Goal: Use online tool/utility: Utilize a website feature to perform a specific function

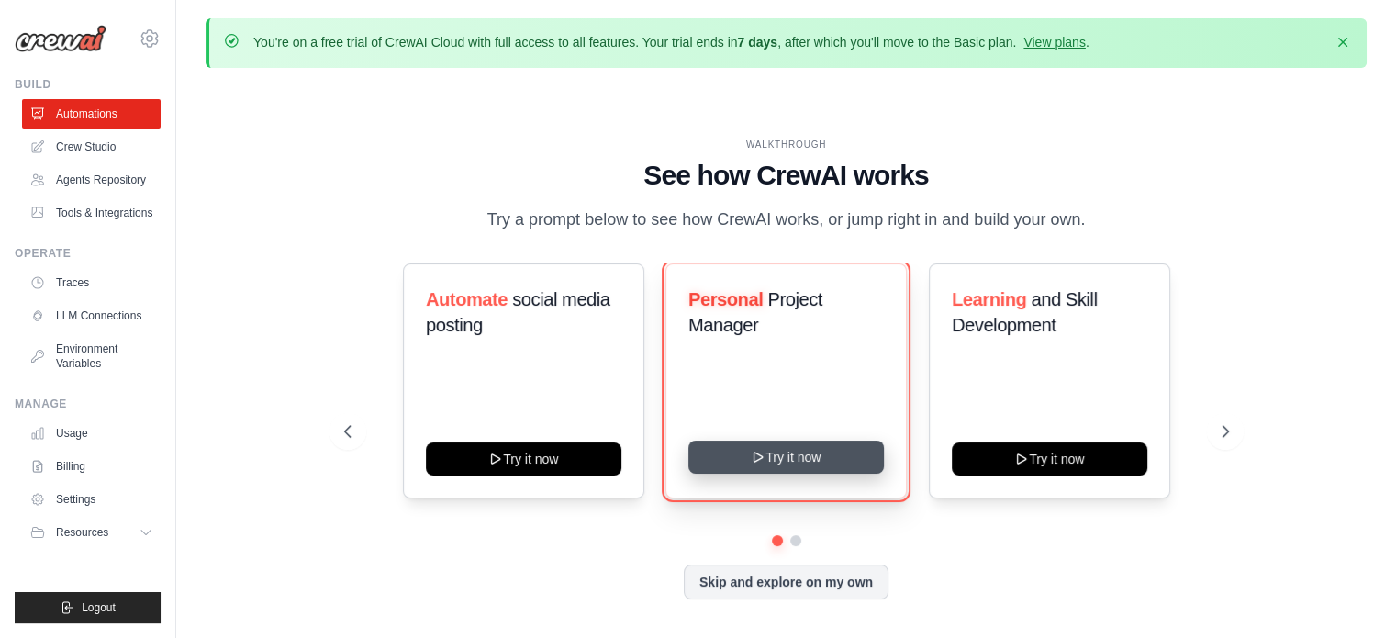
click at [822, 466] on button "Try it now" at bounding box center [787, 457] width 196 height 33
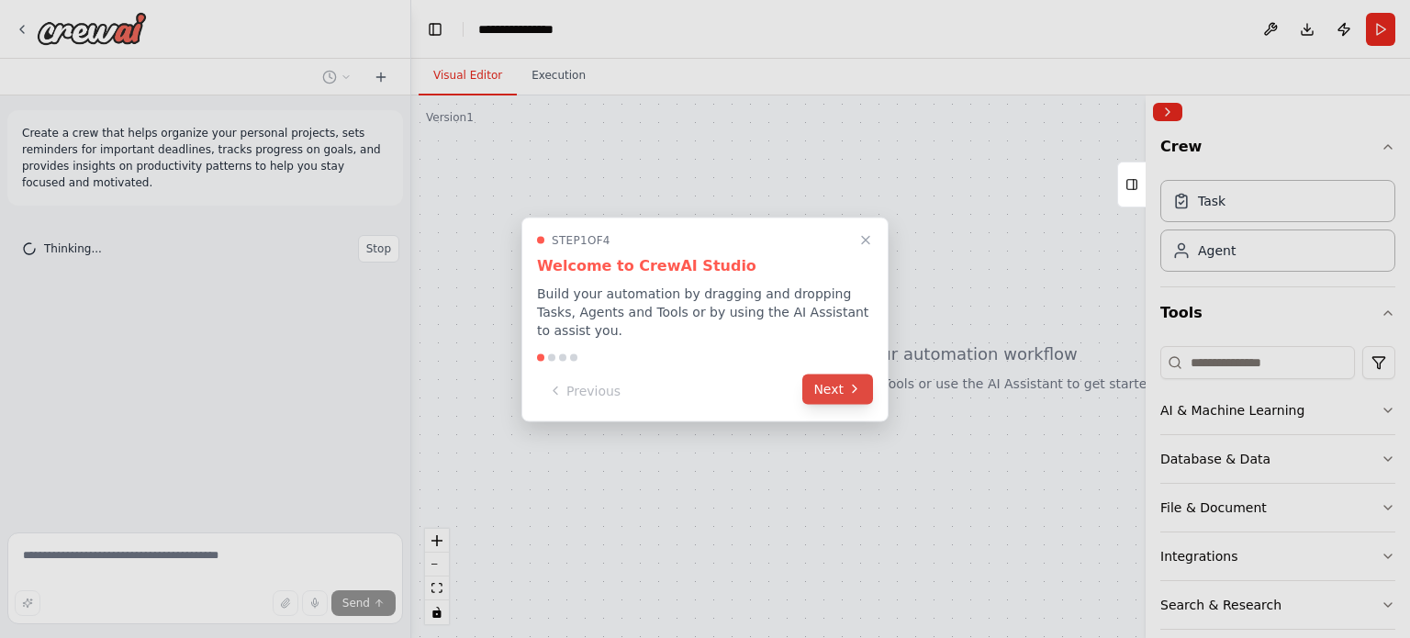
click at [863, 376] on button "Next" at bounding box center [837, 389] width 71 height 30
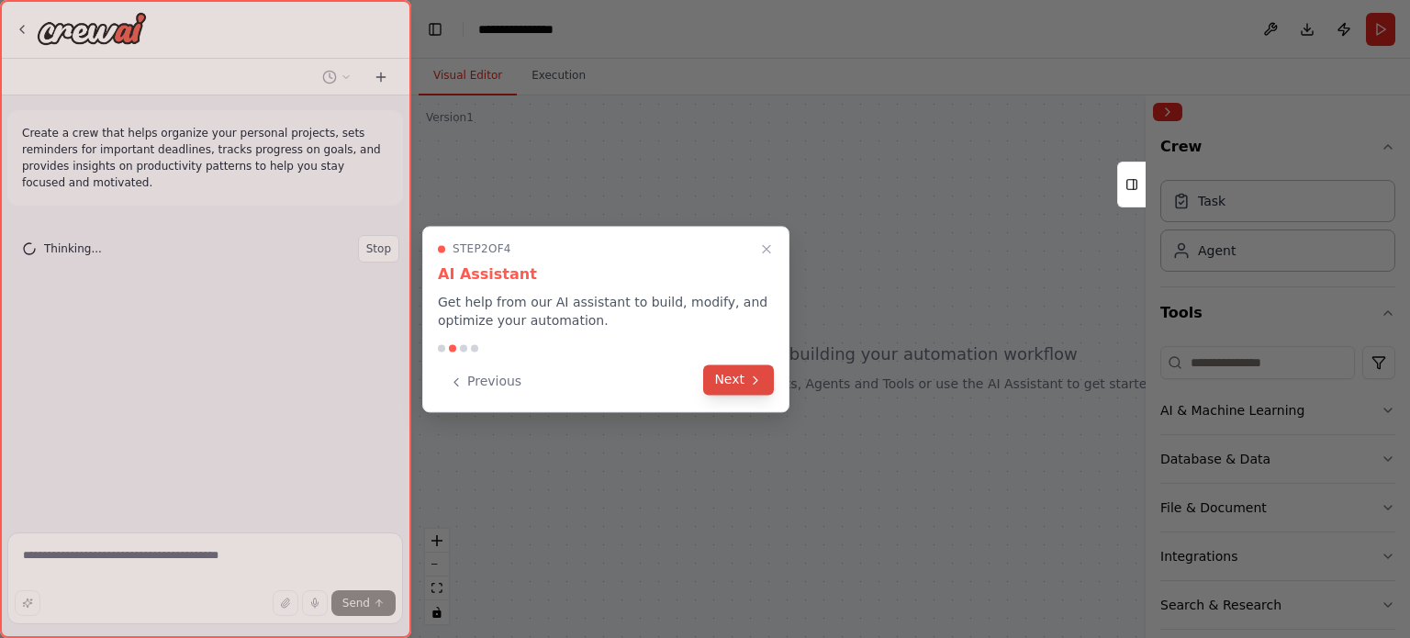
click at [749, 394] on button "Next" at bounding box center [738, 379] width 71 height 30
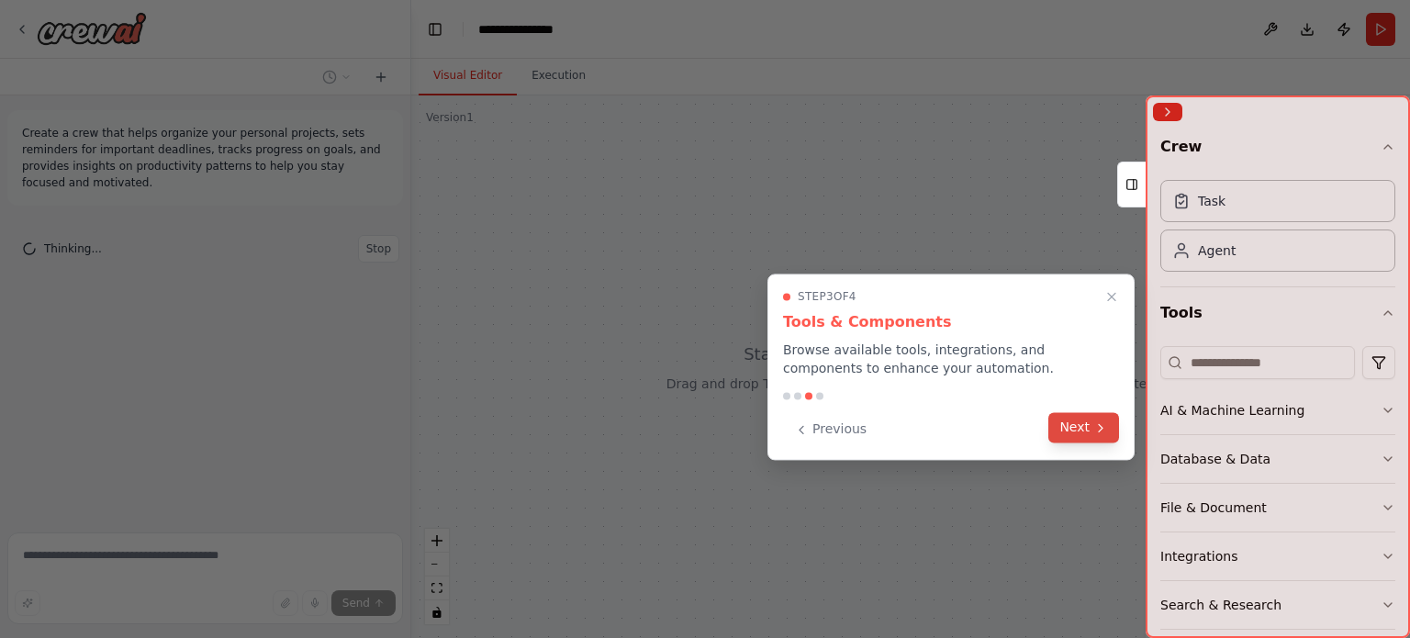
click at [1078, 427] on button "Next" at bounding box center [1083, 427] width 71 height 30
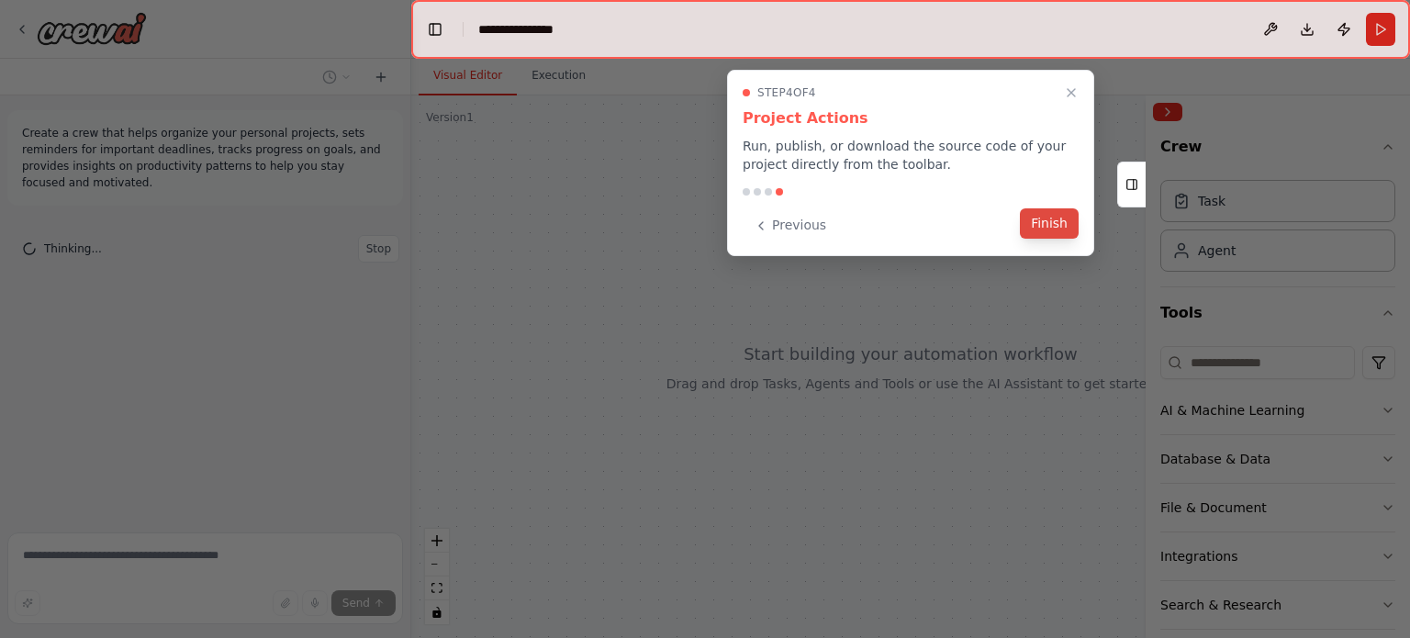
click at [1060, 218] on button "Finish" at bounding box center [1049, 223] width 59 height 30
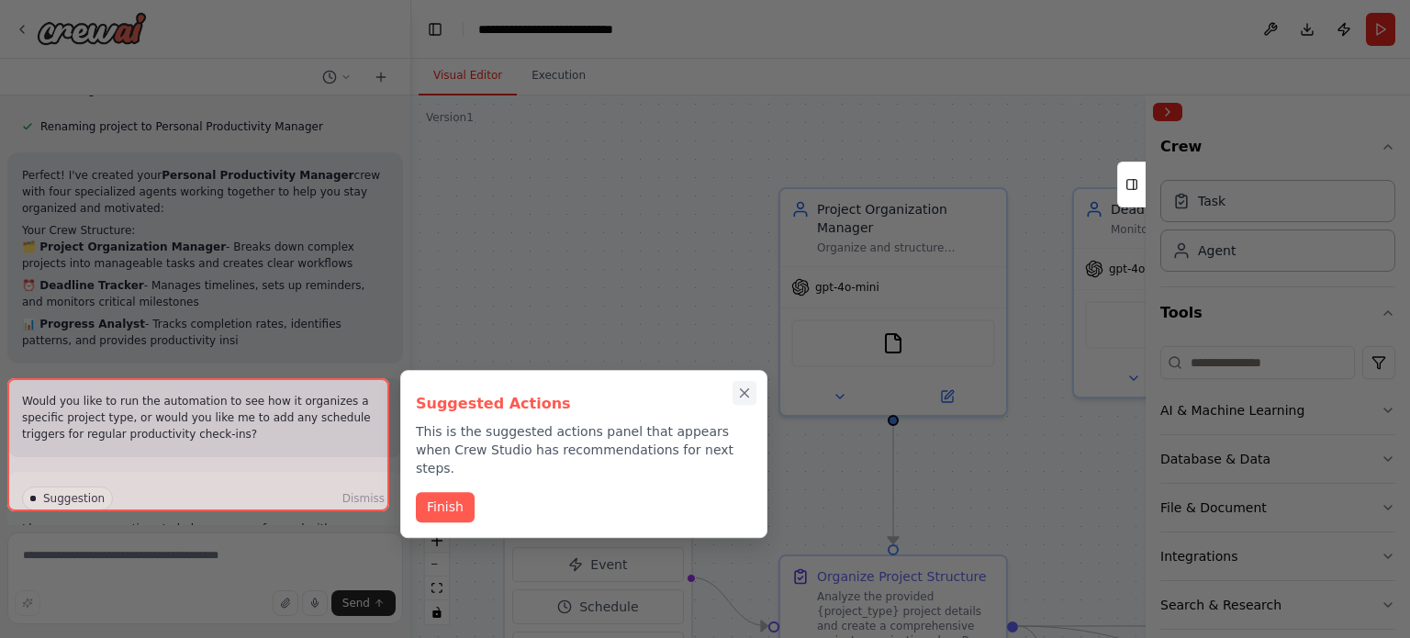
click at [747, 396] on div "Suggested Actions This is the suggested actions panel that appears when Crew St…" at bounding box center [583, 454] width 367 height 168
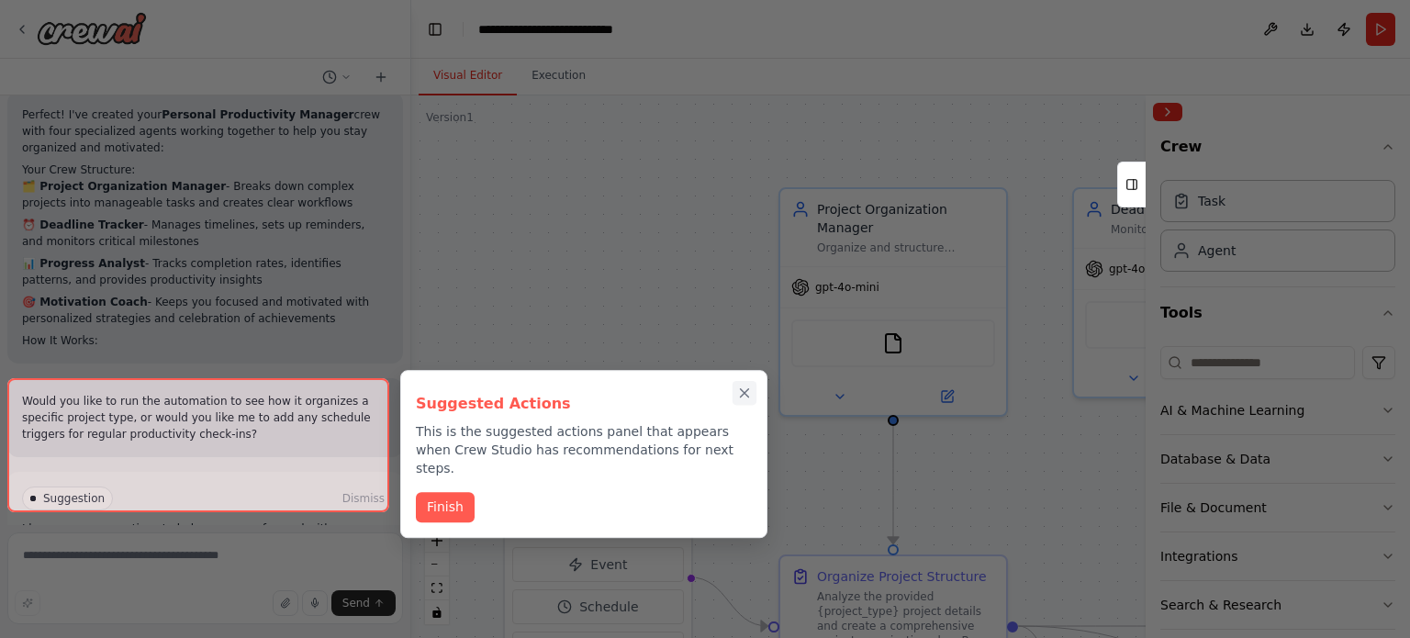
click at [750, 387] on div "Suggested Actions This is the suggested actions panel that appears when Crew St…" at bounding box center [583, 454] width 367 height 168
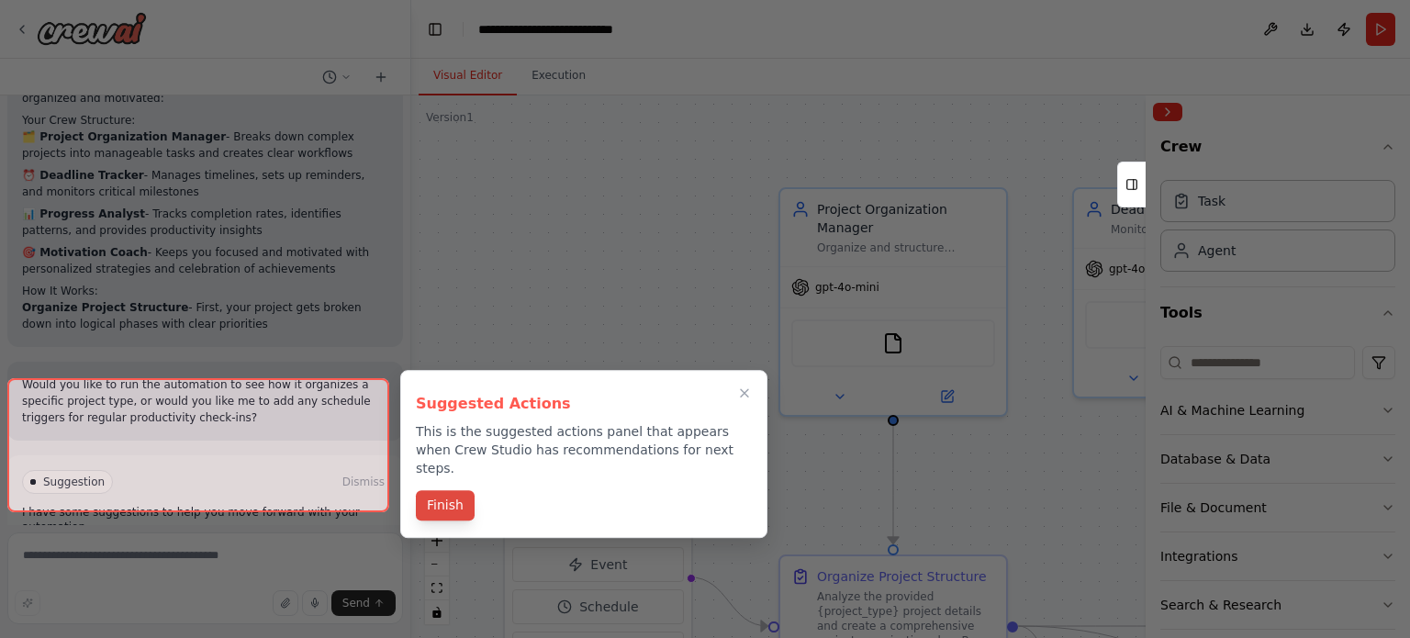
click at [454, 491] on button "Finish" at bounding box center [445, 505] width 59 height 30
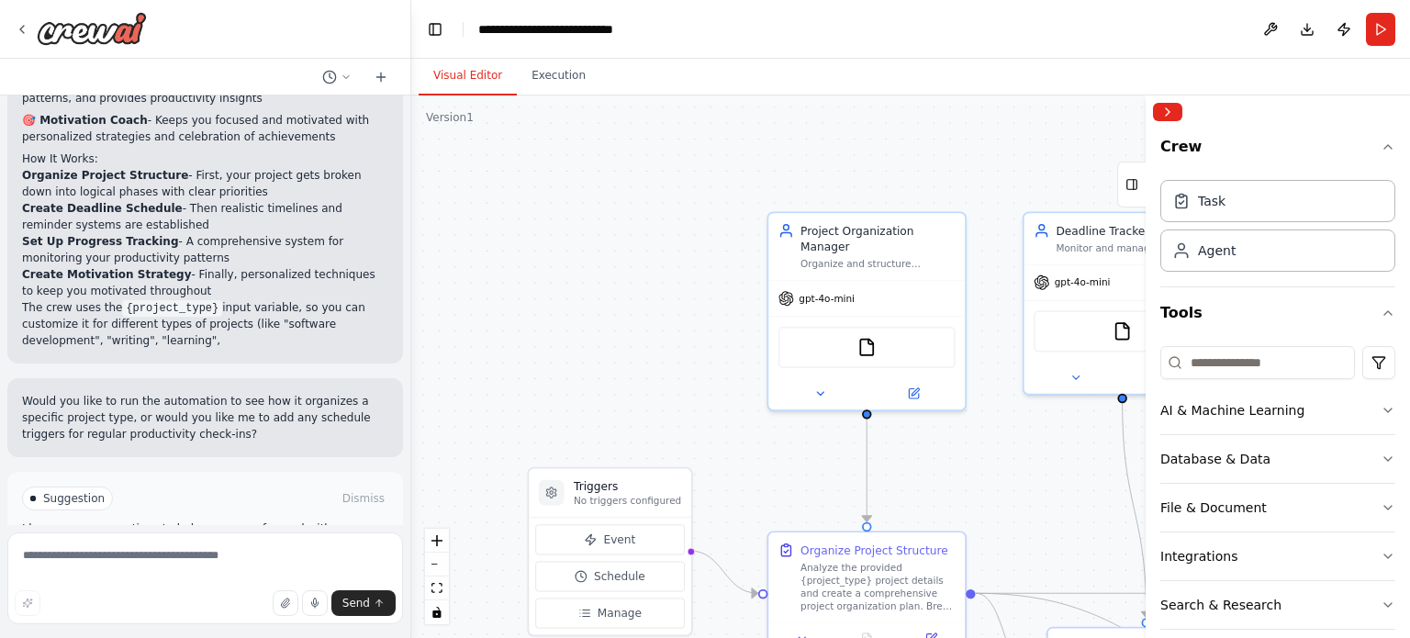
click at [997, 484] on div ".deletable-edge-delete-btn { width: 20px; height: 20px; border: 0px solid #ffff…" at bounding box center [910, 366] width 999 height 543
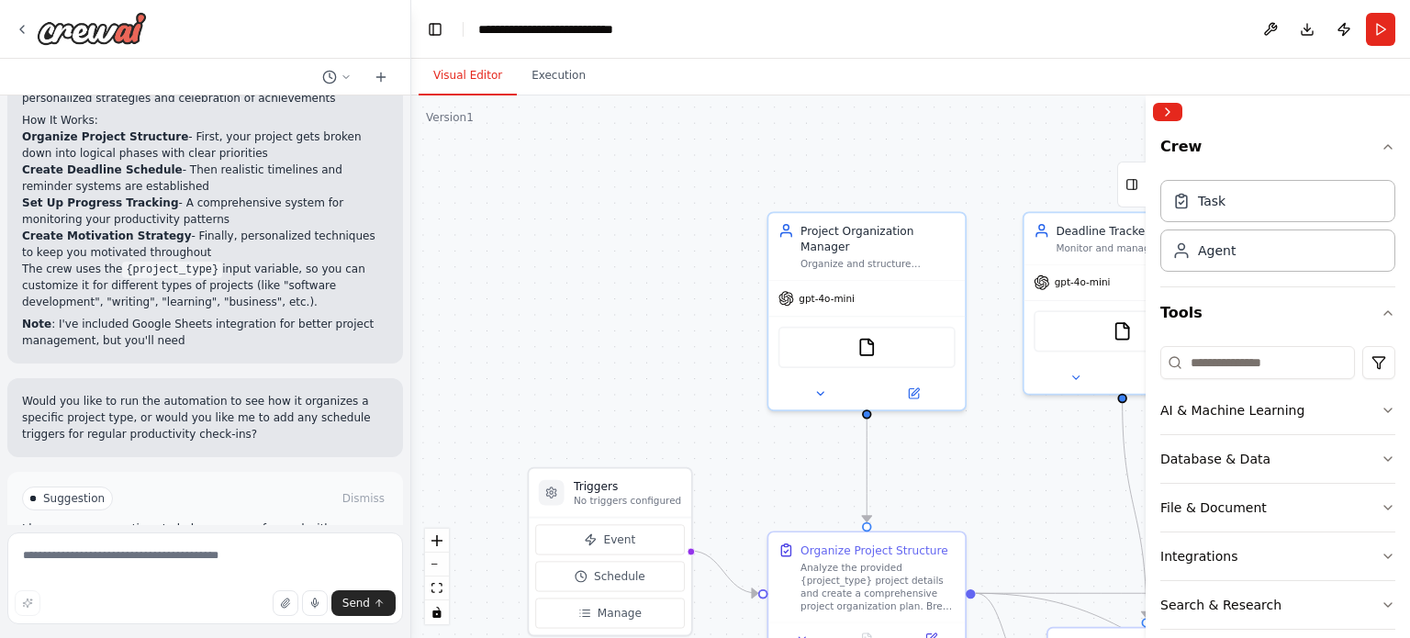
click at [1005, 497] on div ".deletable-edge-delete-btn { width: 20px; height: 20px; border: 0px solid #ffff…" at bounding box center [910, 366] width 999 height 543
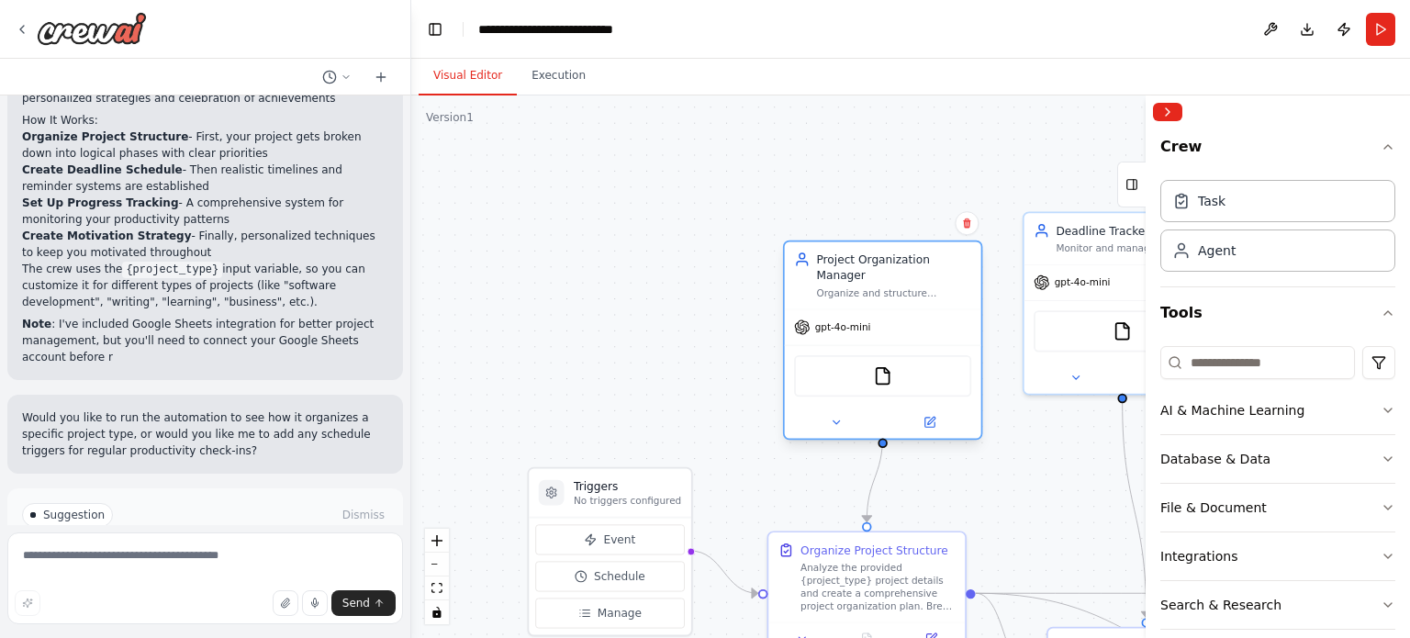
scroll to position [1574, 0]
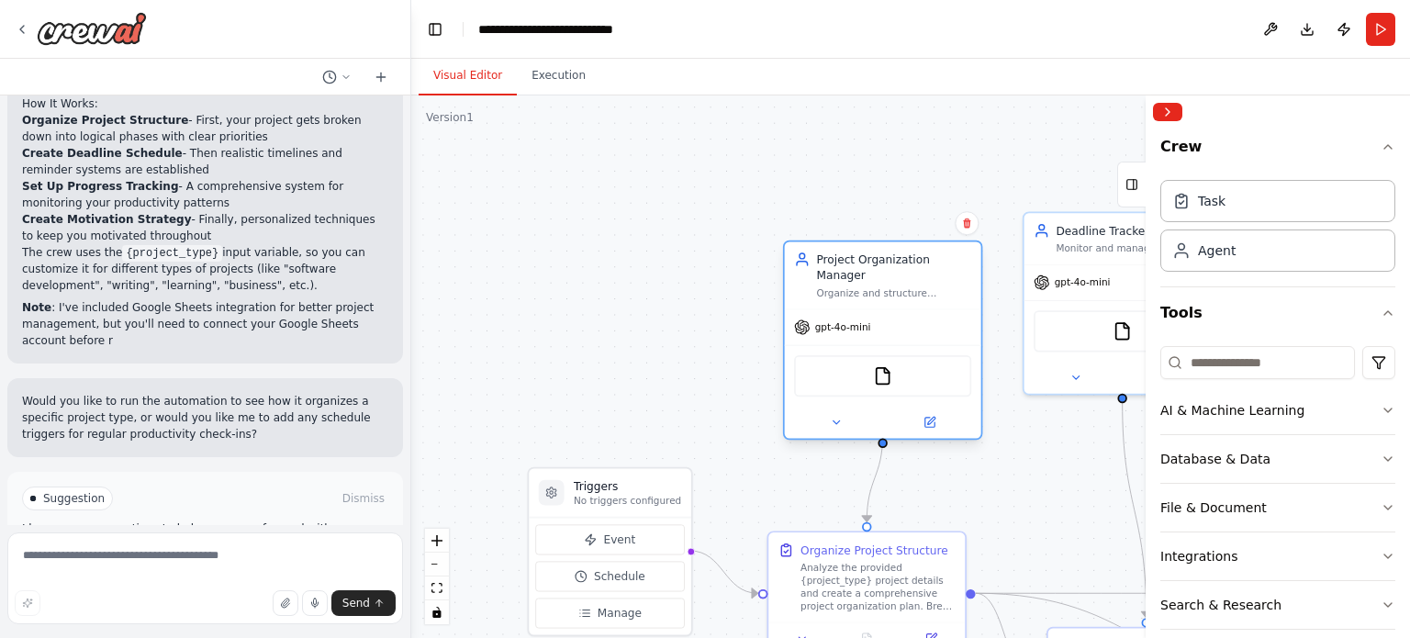
drag, startPoint x: 946, startPoint y: 310, endPoint x: 964, endPoint y: 398, distance: 90.0
click at [962, 387] on div "FileReadTool" at bounding box center [882, 375] width 177 height 41
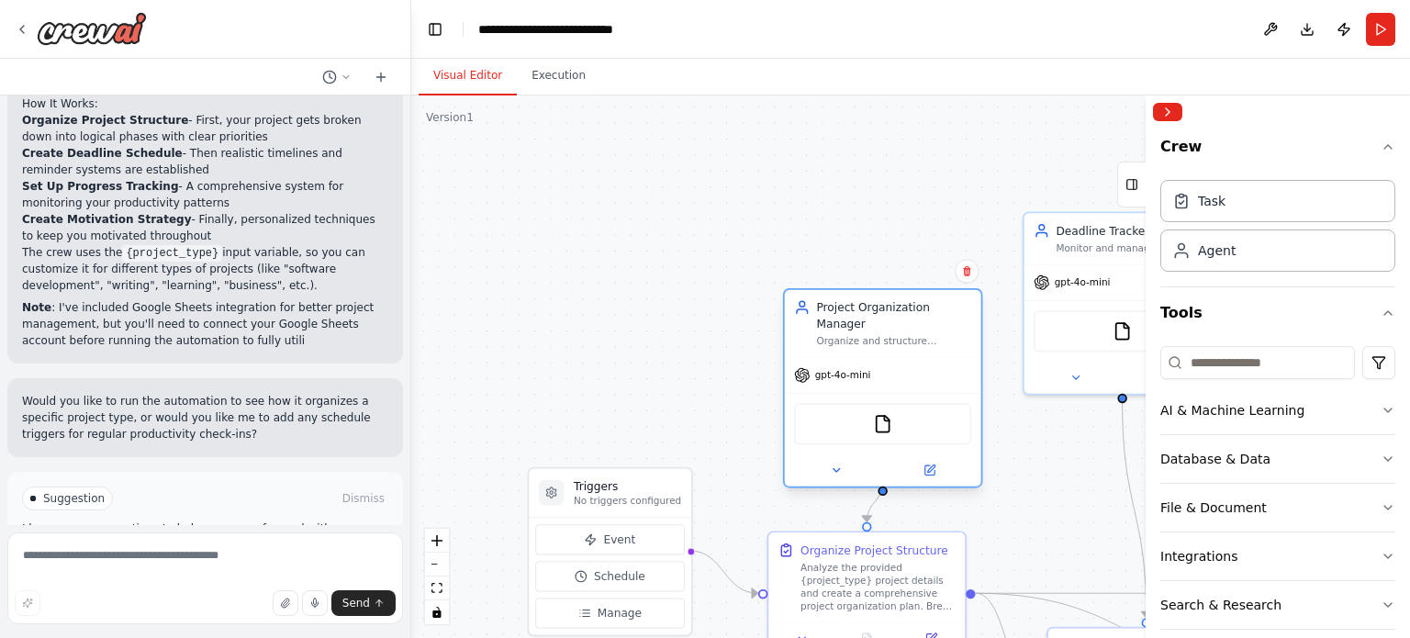
click at [944, 358] on div "gpt-4o-mini" at bounding box center [883, 375] width 196 height 35
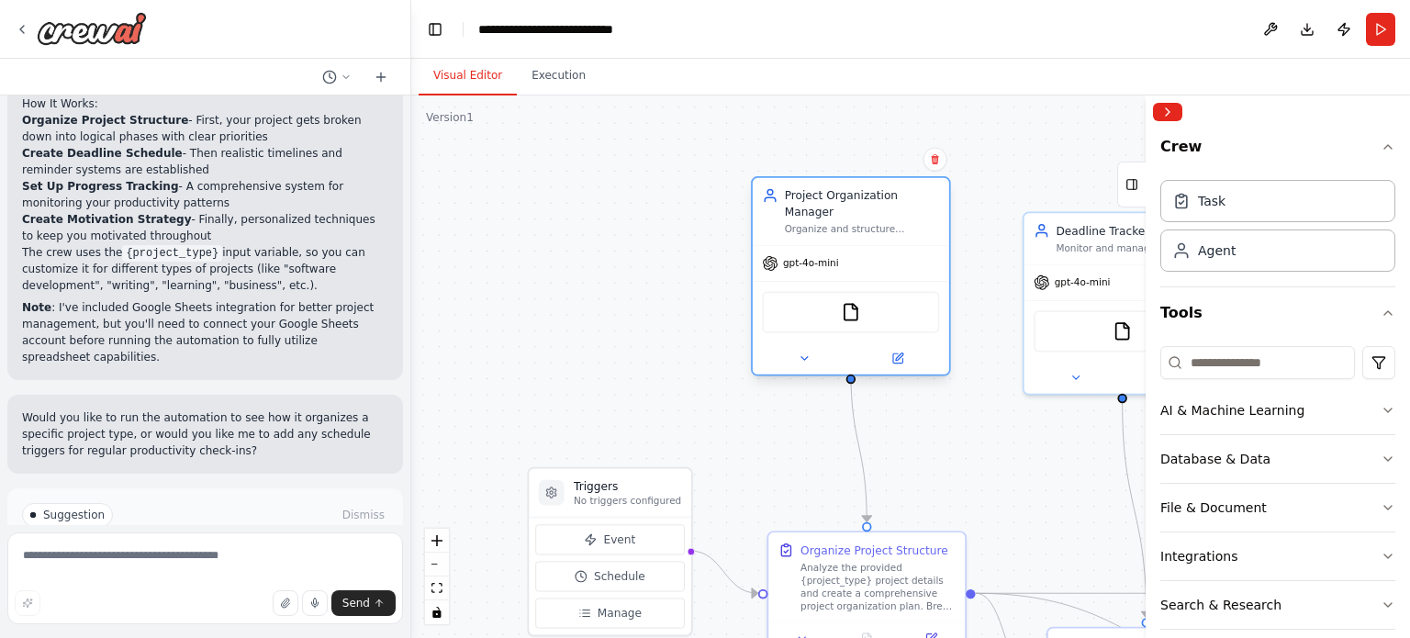
drag, startPoint x: 944, startPoint y: 341, endPoint x: 900, endPoint y: 219, distance: 129.0
click at [900, 219] on div "Project Organization Manager Organize and structure personal projects by creati…" at bounding box center [850, 275] width 199 height 199
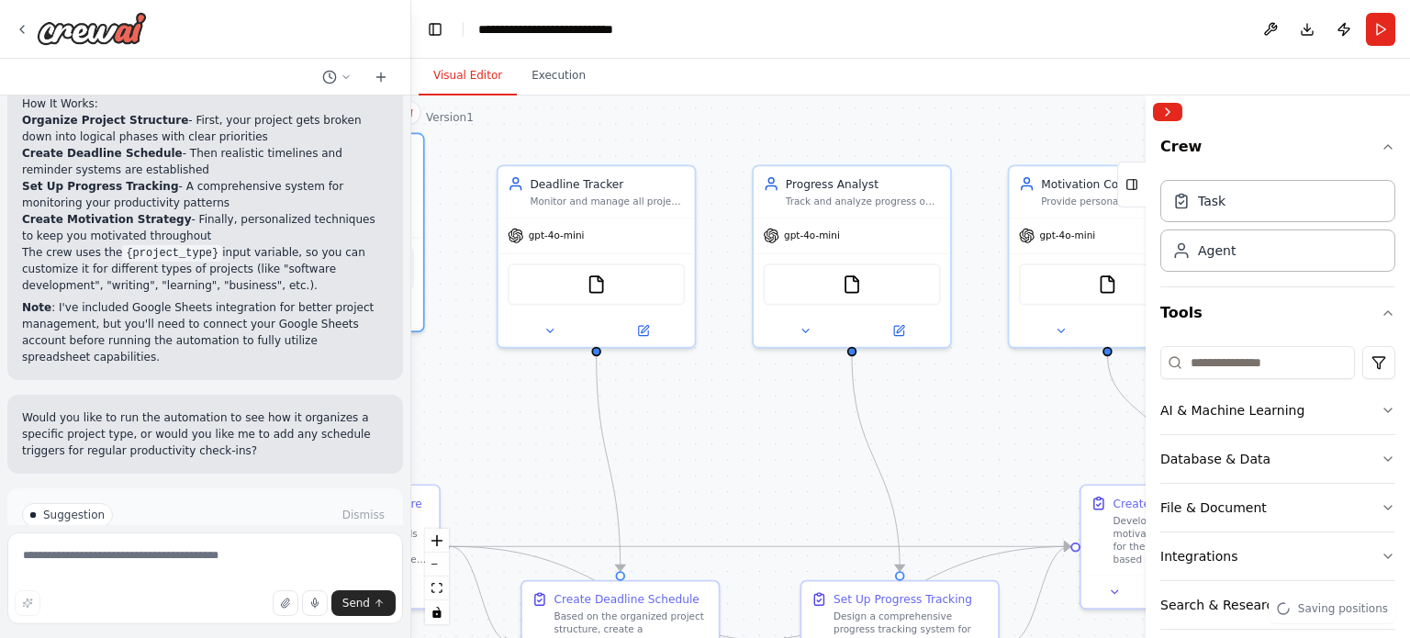
drag, startPoint x: 978, startPoint y: 420, endPoint x: 452, endPoint y: 374, distance: 528.2
click at [452, 374] on div ".deletable-edge-delete-btn { width: 20px; height: 20px; border: 0px solid #ffff…" at bounding box center [910, 366] width 999 height 543
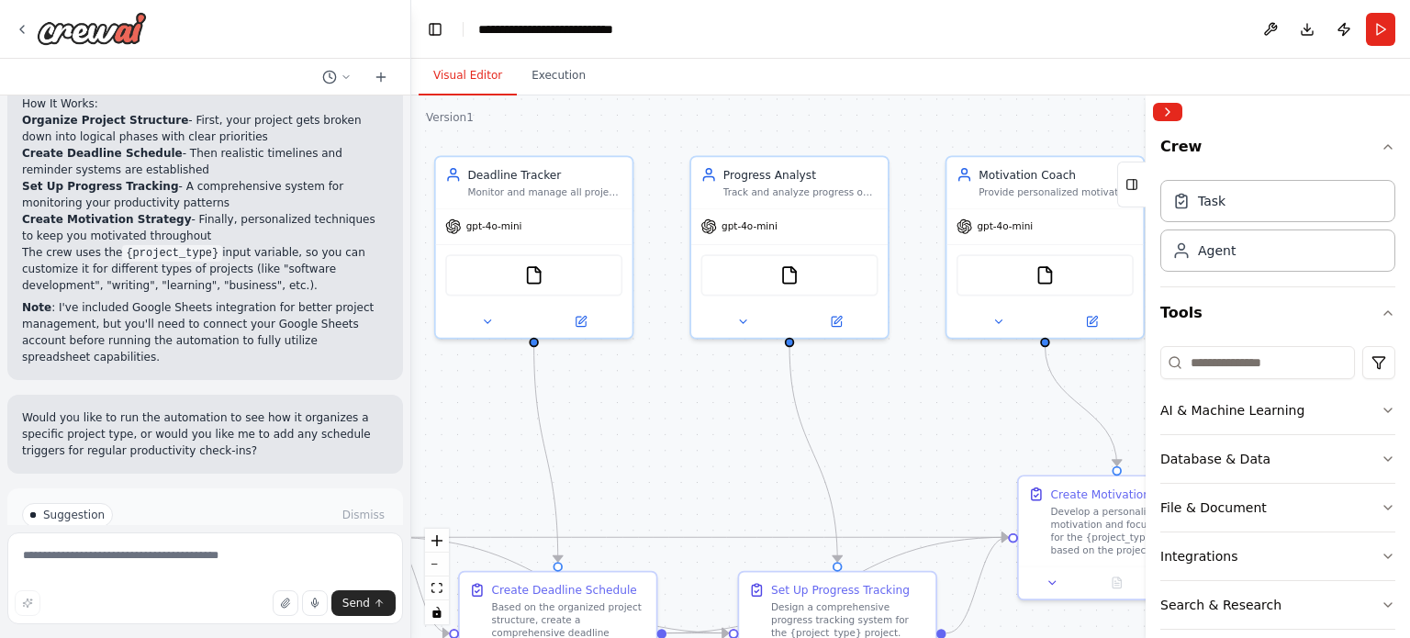
drag, startPoint x: 802, startPoint y: 499, endPoint x: 738, endPoint y: 486, distance: 64.6
click at [739, 488] on div ".deletable-edge-delete-btn { width: 20px; height: 20px; border: 0px solid #ffff…" at bounding box center [910, 366] width 999 height 543
click at [578, 267] on div "FileReadTool" at bounding box center [533, 270] width 177 height 41
click at [543, 274] on img at bounding box center [533, 270] width 19 height 19
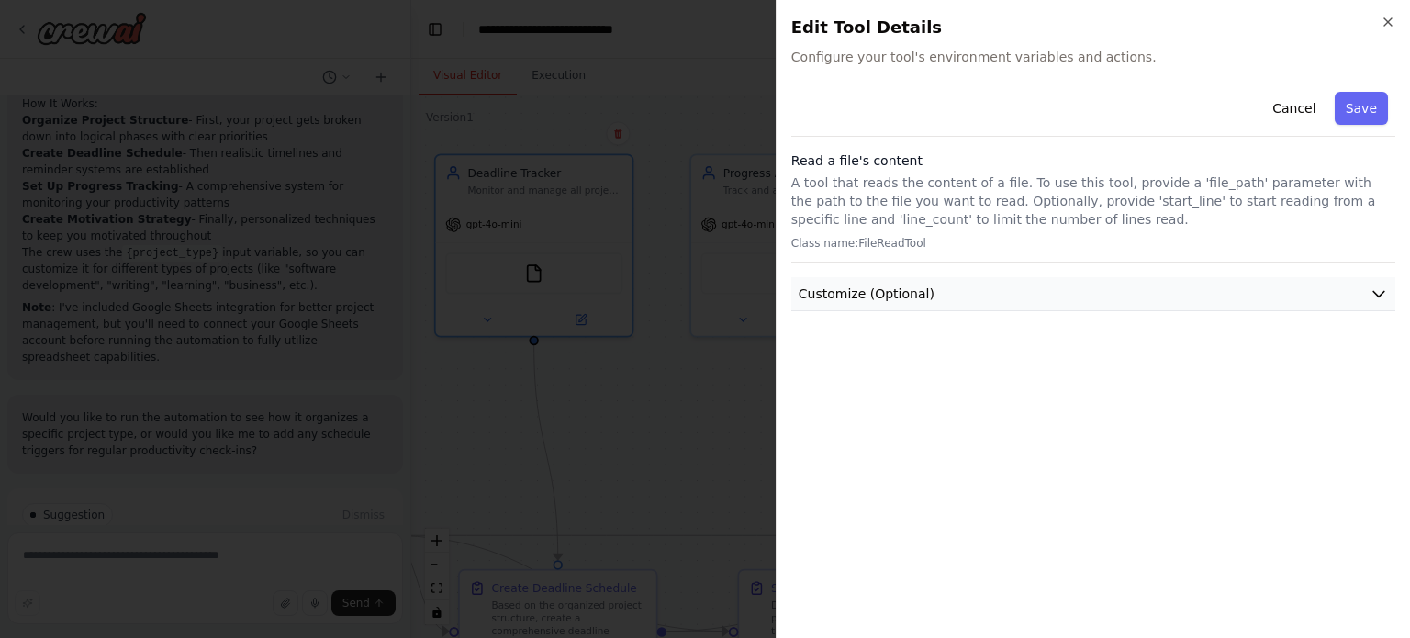
click at [939, 278] on button "Customize (Optional)" at bounding box center [1093, 294] width 604 height 34
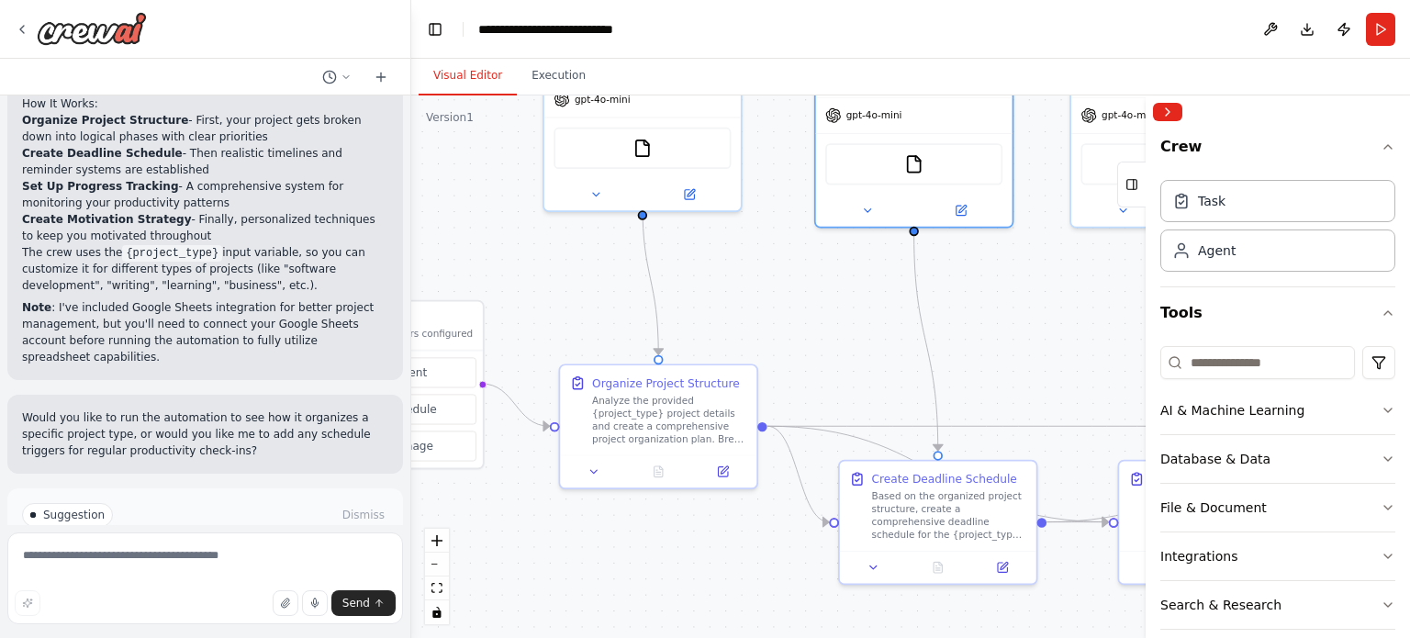
drag, startPoint x: 716, startPoint y: 420, endPoint x: 1116, endPoint y: 322, distance: 412.0
click at [1116, 322] on div ".deletable-edge-delete-btn { width: 20px; height: 20px; border: 0px solid #ffff…" at bounding box center [910, 366] width 999 height 543
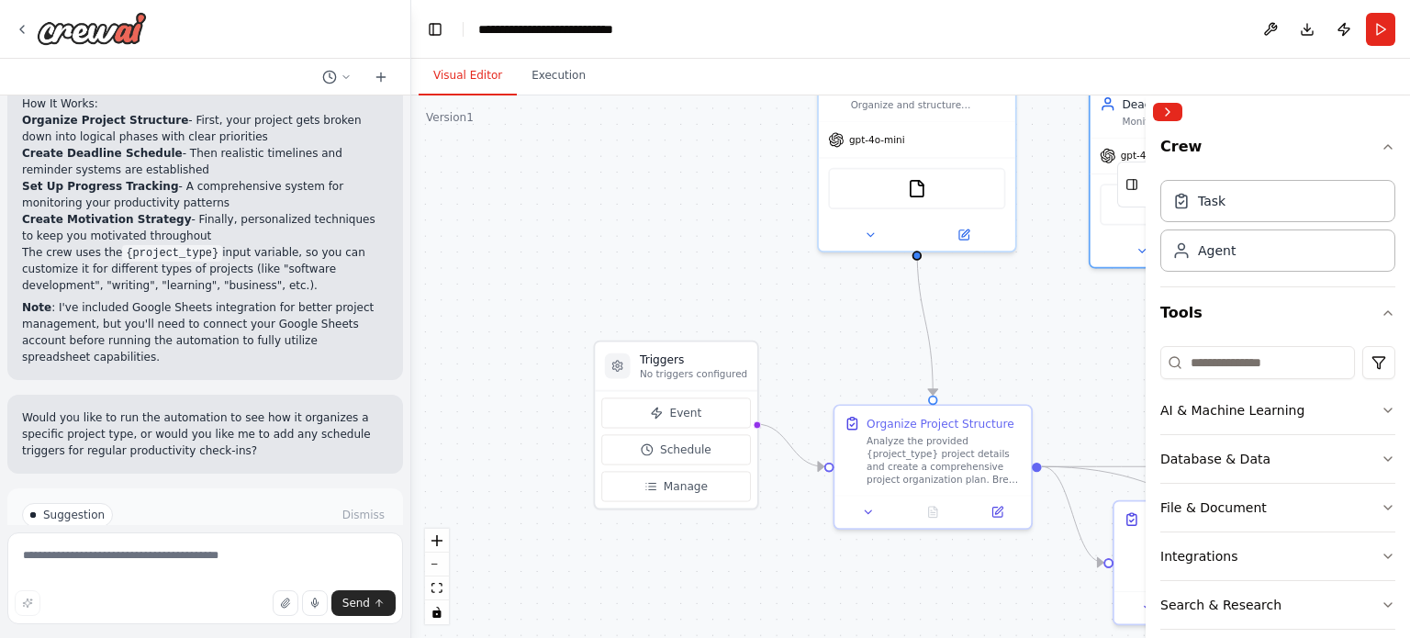
drag, startPoint x: 582, startPoint y: 338, endPoint x: 836, endPoint y: 366, distance: 255.9
click at [836, 366] on div ".deletable-edge-delete-btn { width: 20px; height: 20px; border: 0px solid #ffff…" at bounding box center [910, 366] width 999 height 543
click at [692, 420] on button "Event" at bounding box center [675, 413] width 149 height 30
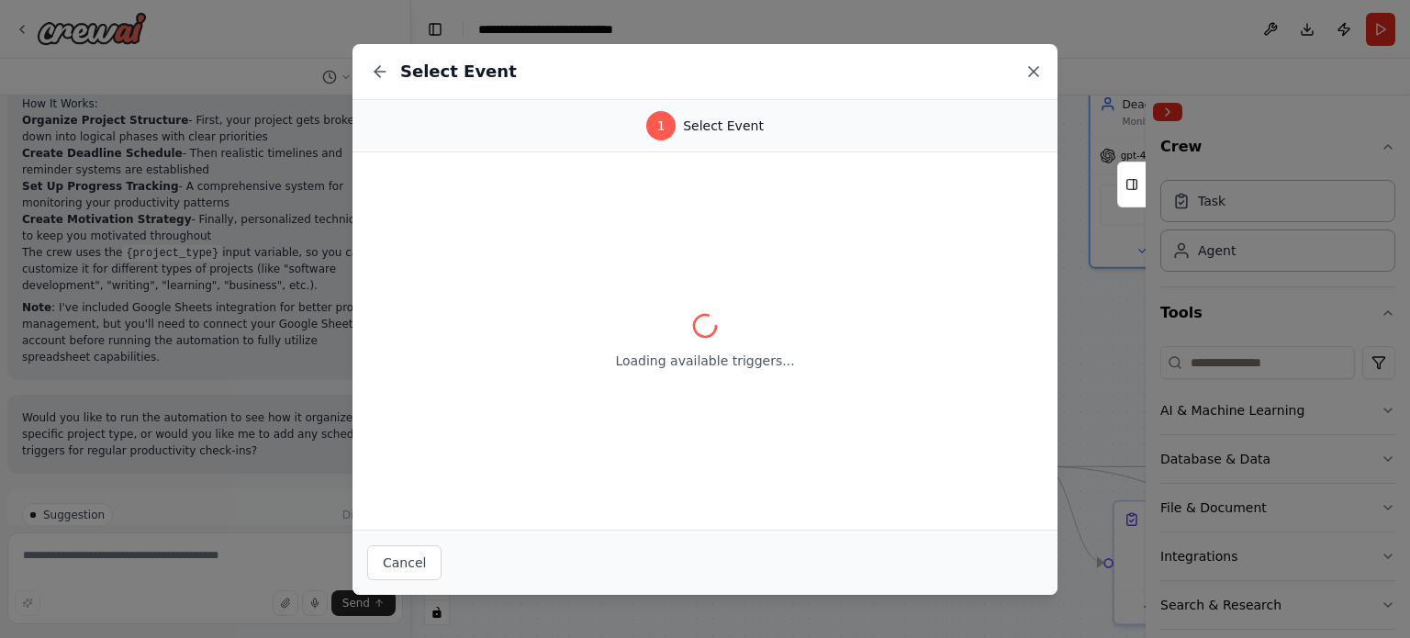
click at [1037, 69] on icon at bounding box center [1034, 71] width 18 height 18
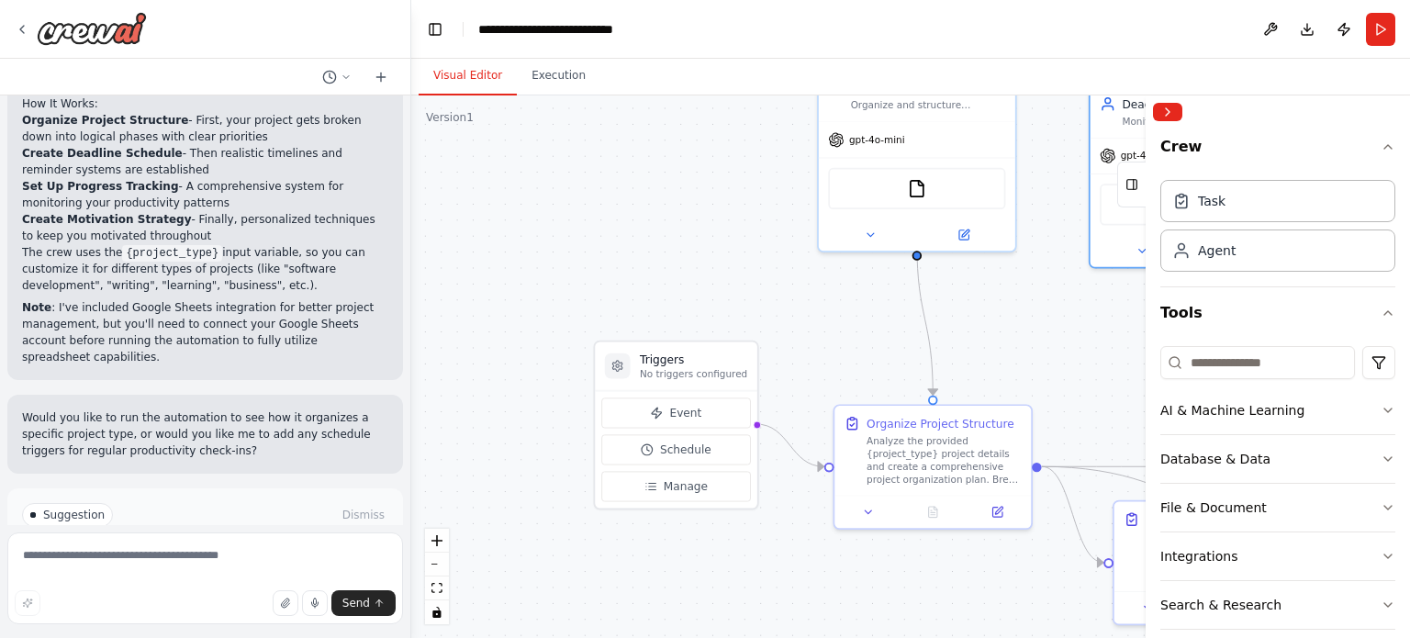
click at [1382, 412] on div "Crew Task Agent Tools AI & Machine Learning Database & Data File & Document Int…" at bounding box center [1278, 384] width 264 height 510
click at [1381, 414] on icon "button" at bounding box center [1388, 410] width 15 height 15
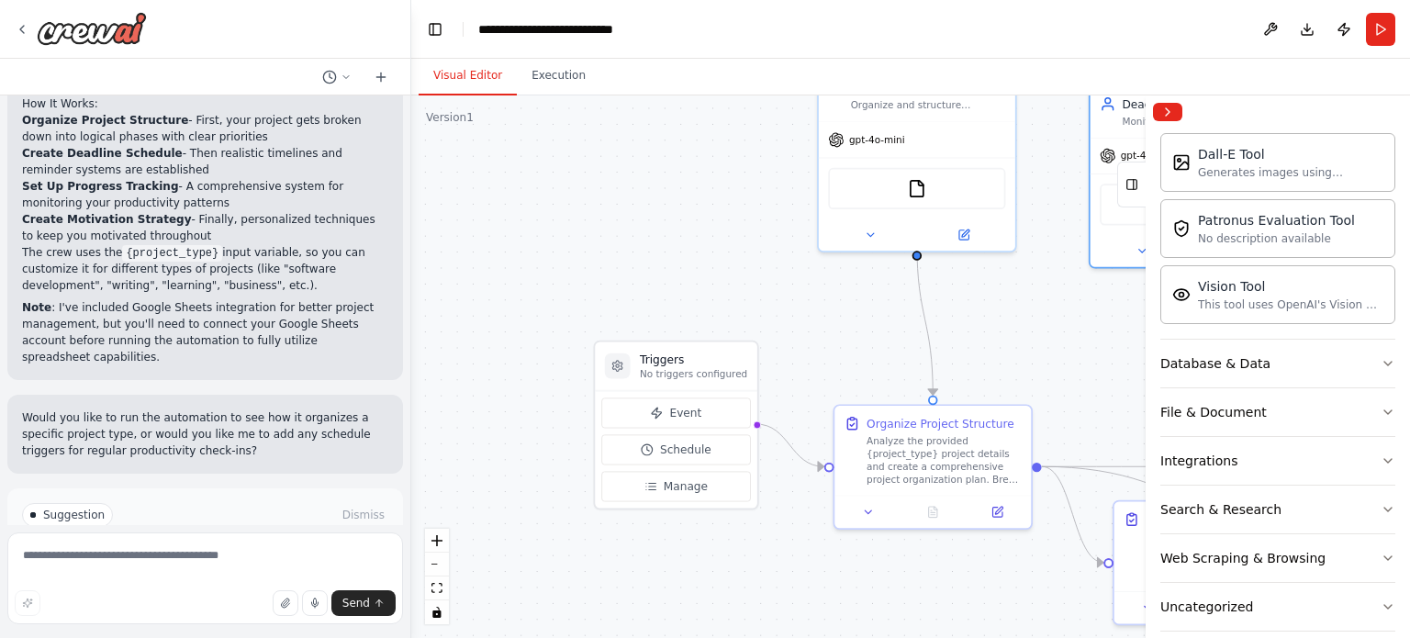
scroll to position [393, 0]
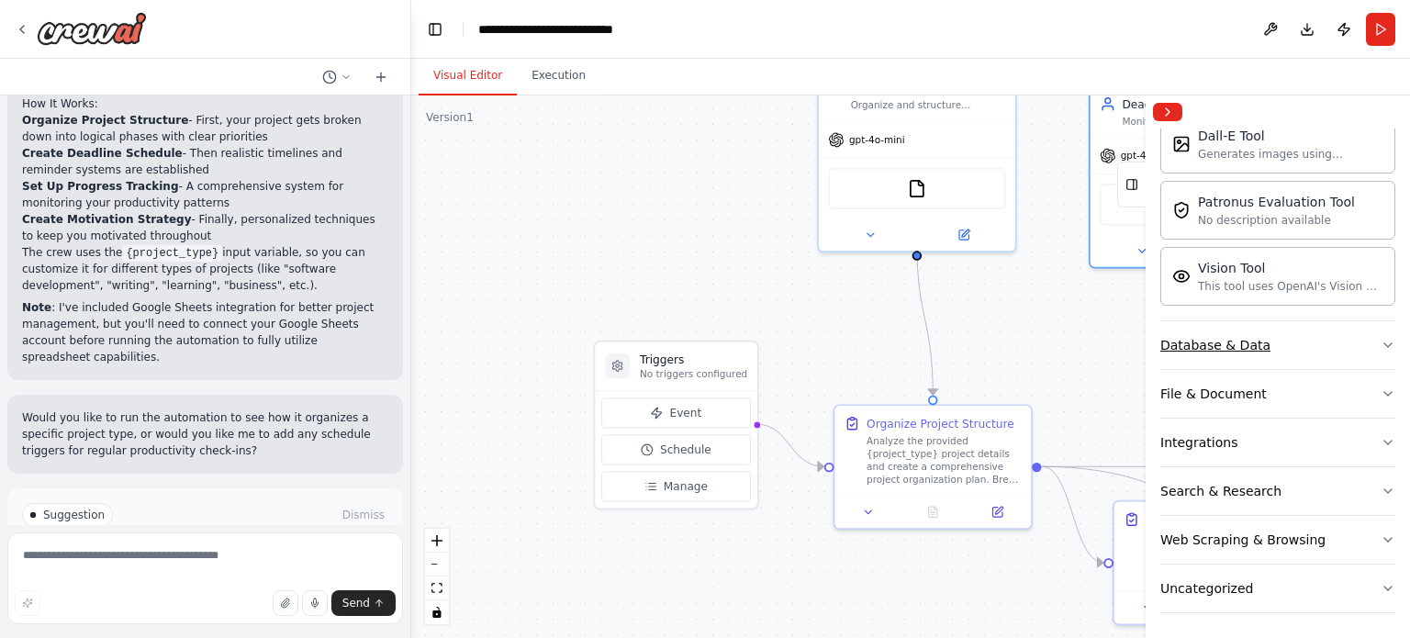
click at [1381, 342] on icon "button" at bounding box center [1388, 345] width 15 height 15
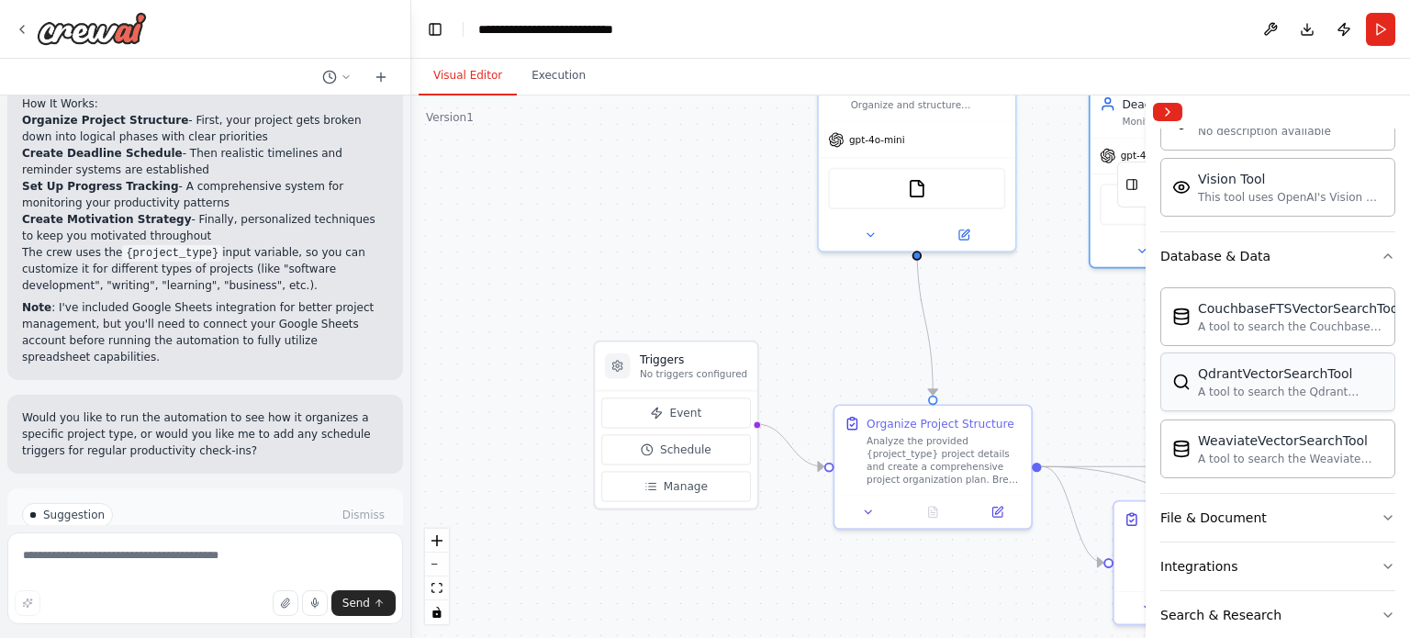
scroll to position [485, 0]
click at [1381, 516] on icon "button" at bounding box center [1388, 515] width 15 height 15
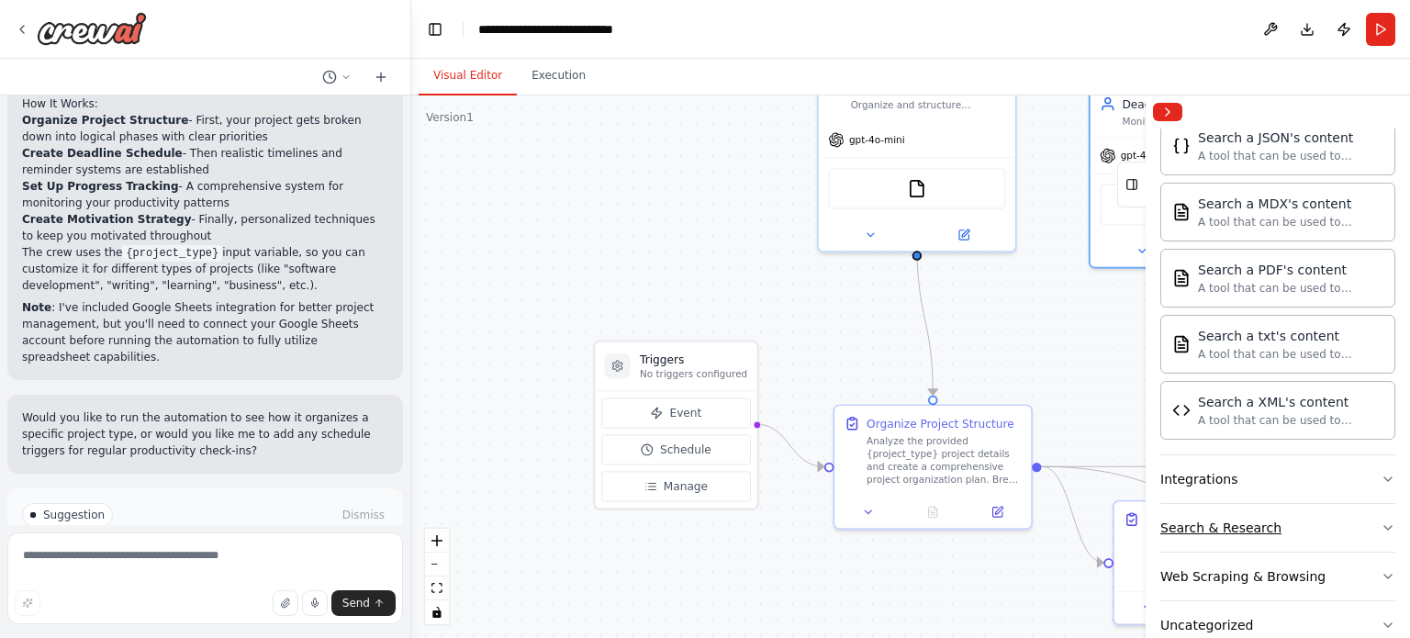
scroll to position [1146, 0]
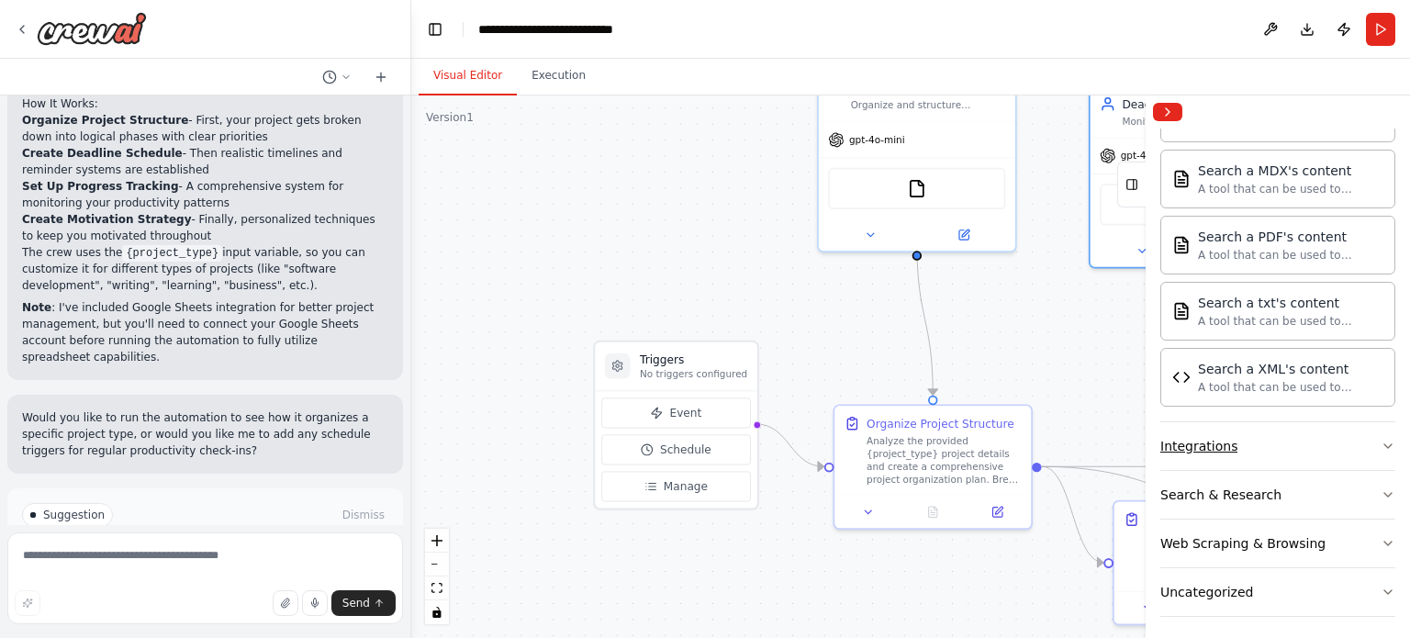
click at [1362, 451] on button "Integrations" at bounding box center [1277, 446] width 235 height 48
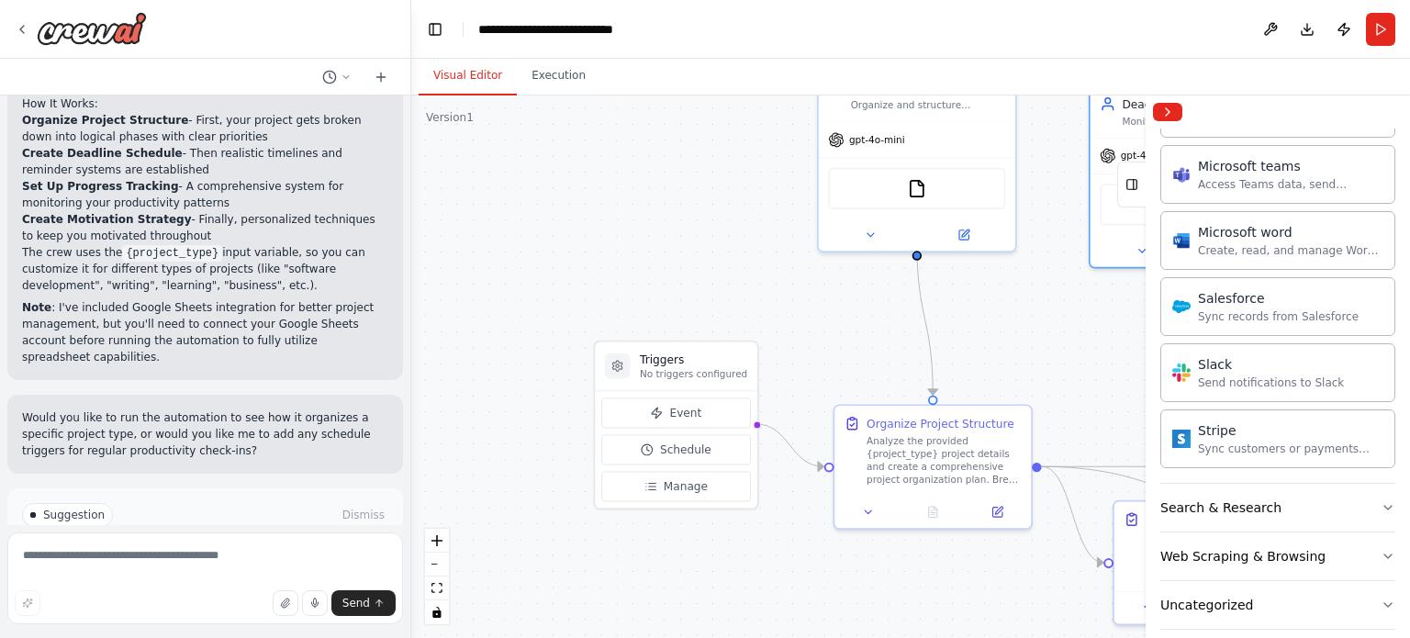
scroll to position [2278, 0]
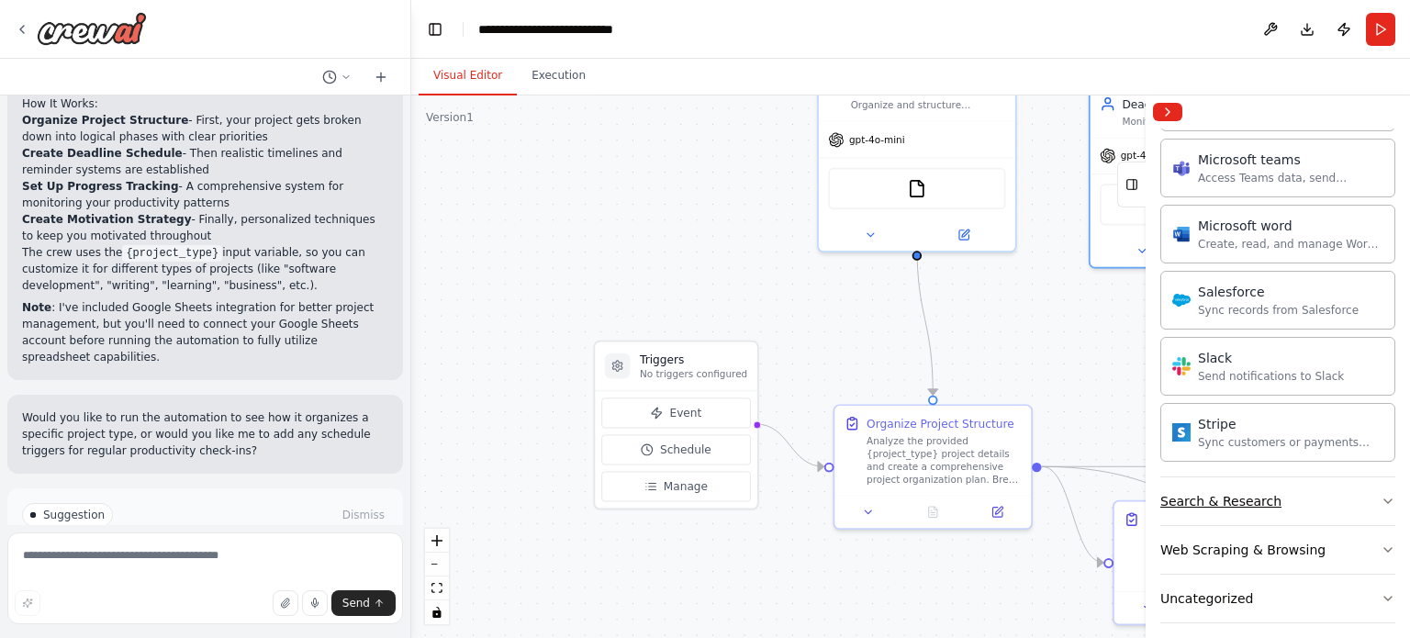
click at [1381, 494] on icon "button" at bounding box center [1388, 501] width 15 height 15
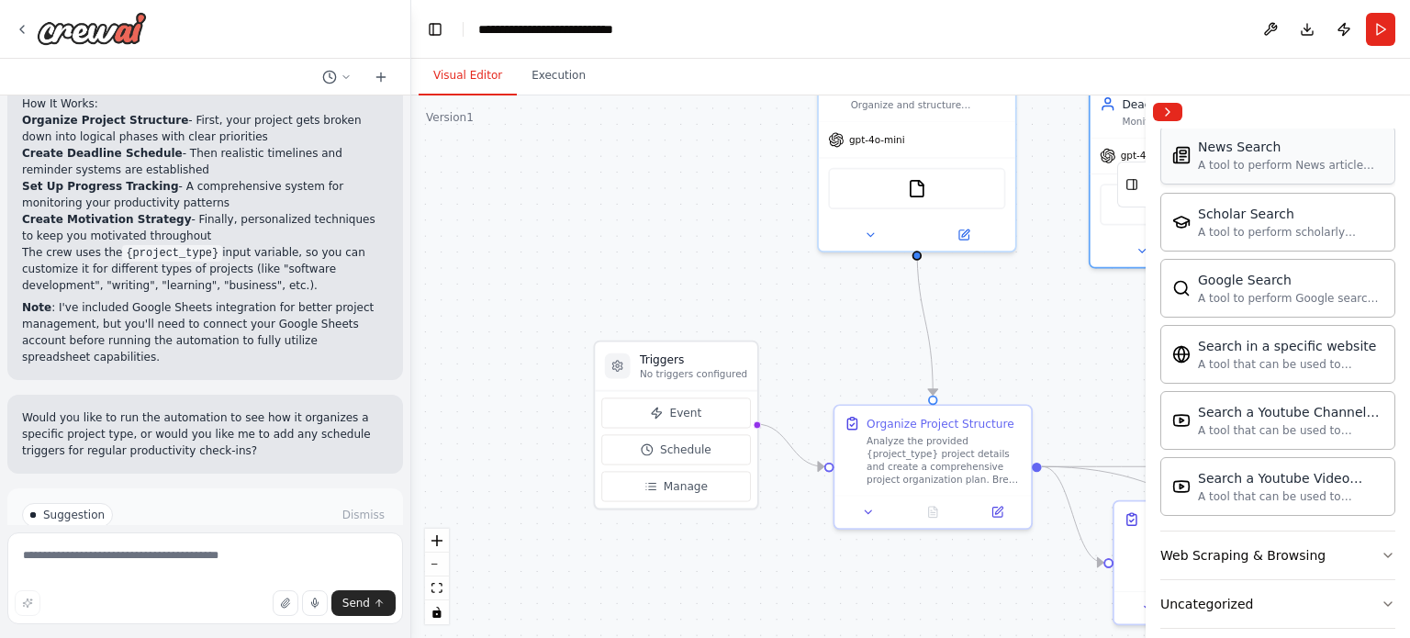
scroll to position [3213, 0]
click at [1381, 547] on icon "button" at bounding box center [1388, 554] width 15 height 15
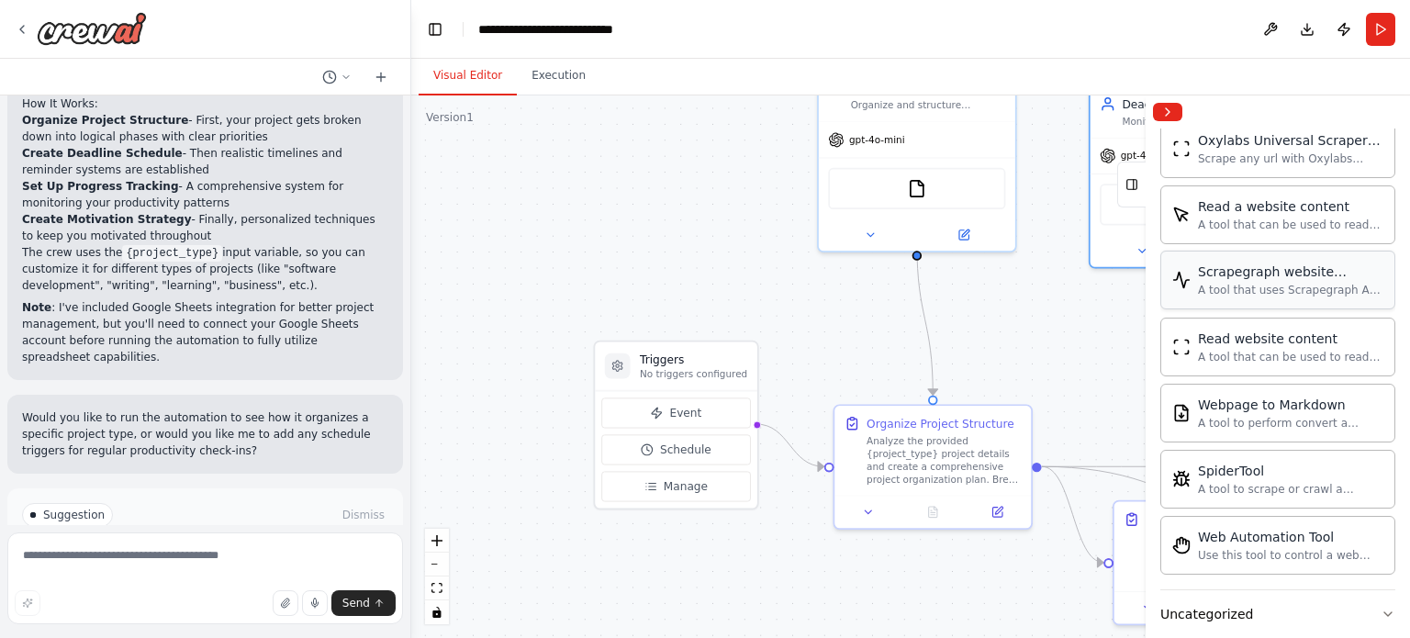
scroll to position [4214, 0]
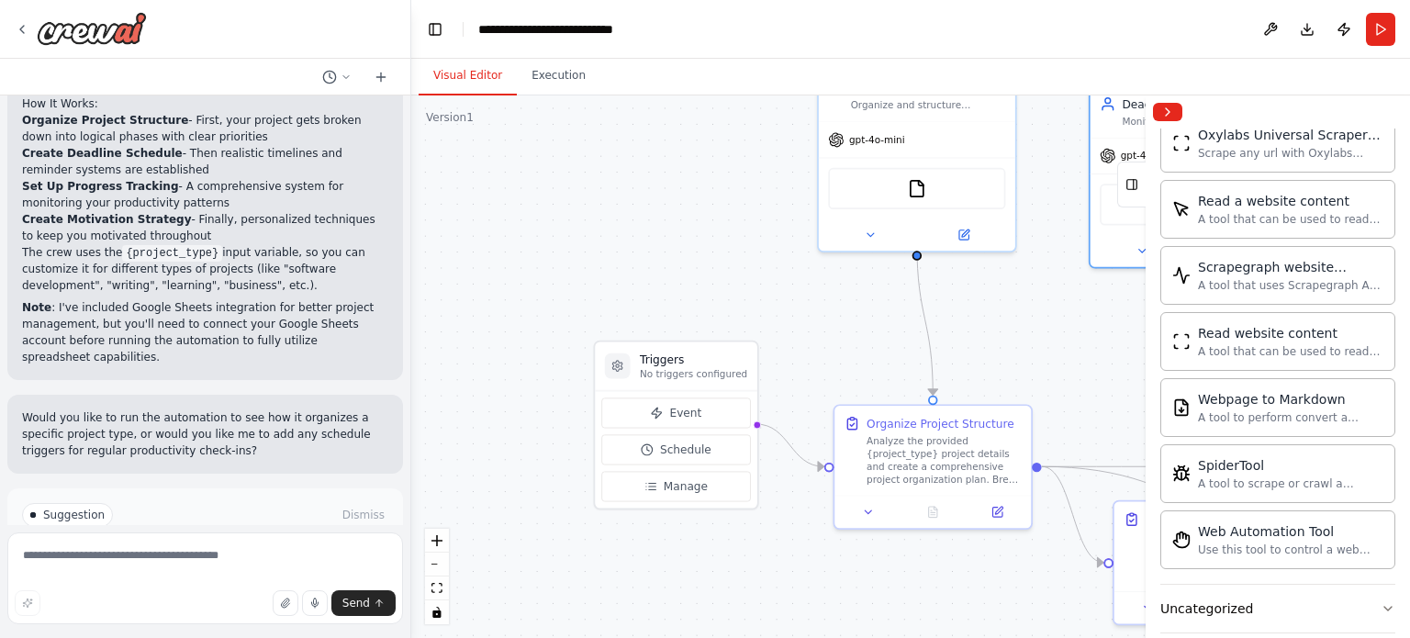
click at [1381, 583] on div "Crew Task Agent Tools AI & Machine Learning AIMind Tool A wrapper around [AI-Mi…" at bounding box center [1278, 384] width 264 height 510
click at [1381, 601] on icon "button" at bounding box center [1388, 608] width 15 height 15
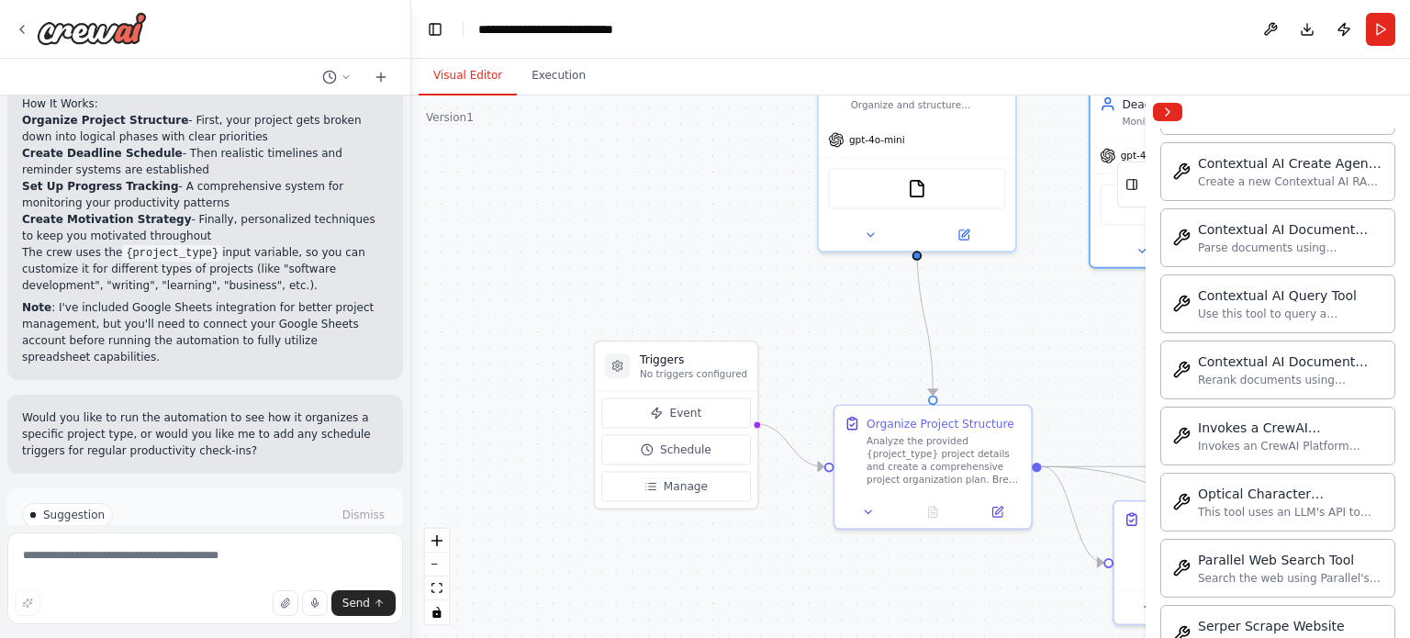
scroll to position [5215, 0]
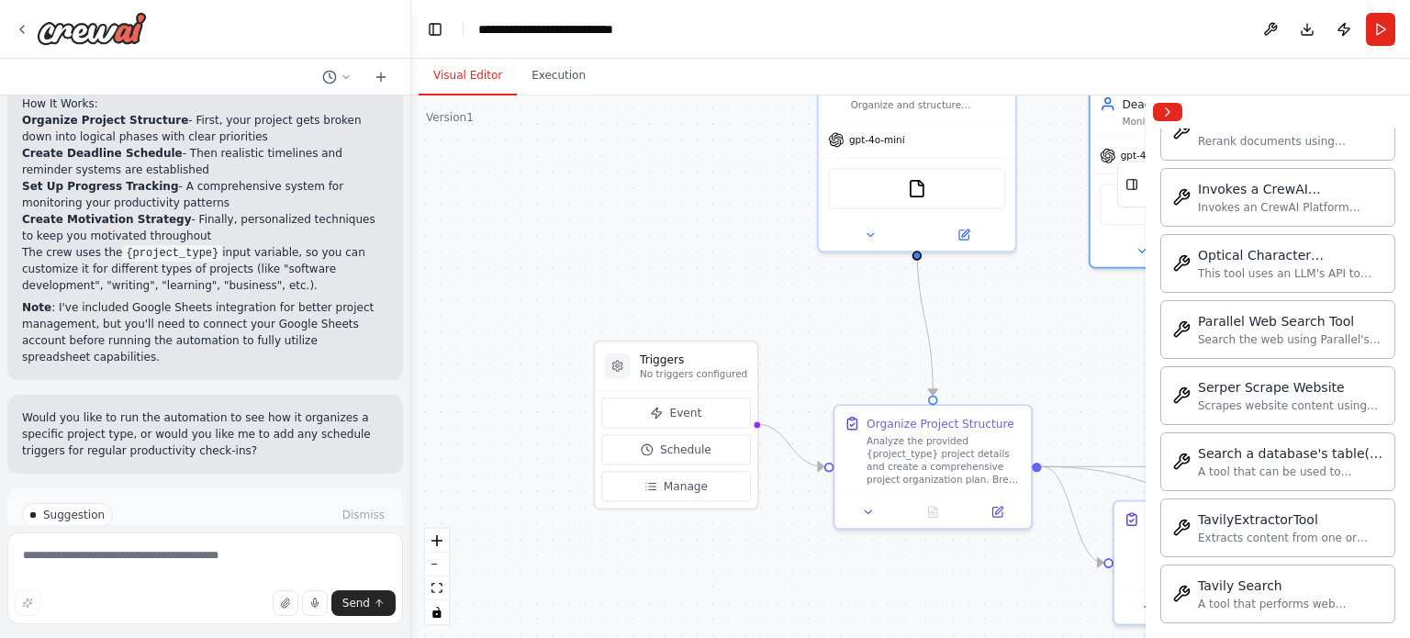
click at [1122, 392] on div ".deletable-edge-delete-btn { width: 20px; height: 20px; border: 0px solid #ffff…" at bounding box center [910, 366] width 999 height 543
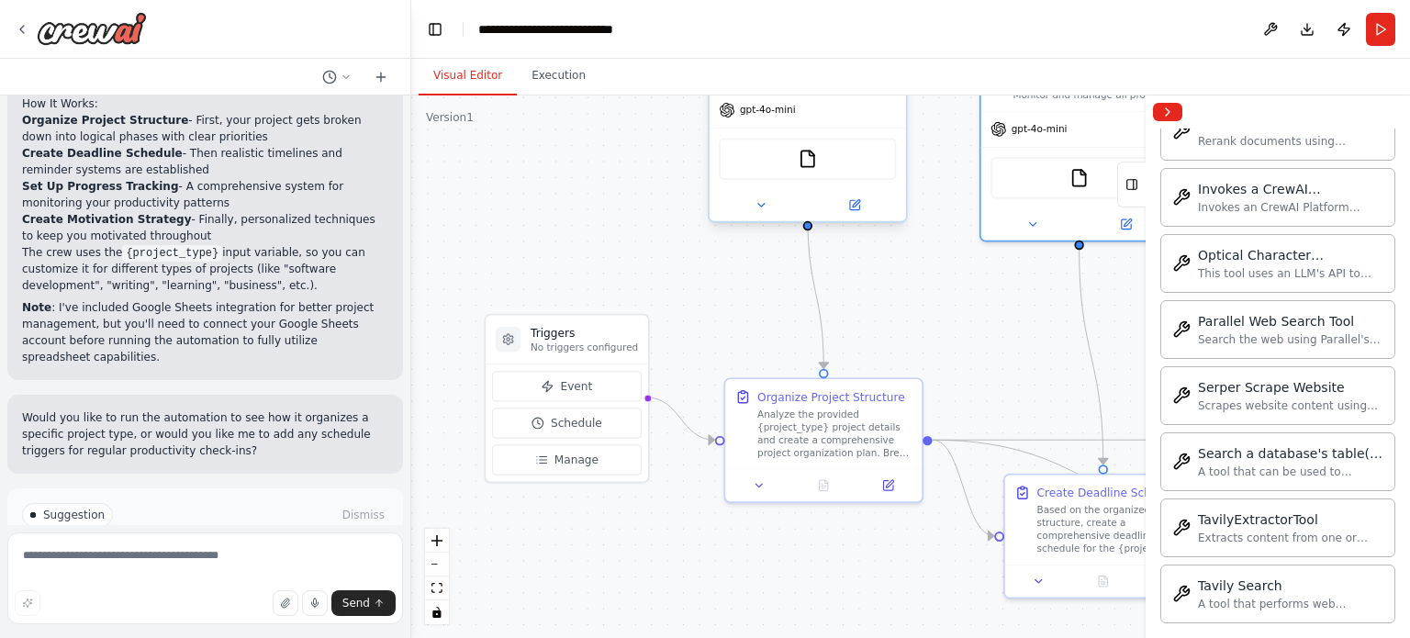
drag, startPoint x: 1104, startPoint y: 374, endPoint x: 769, endPoint y: 130, distance: 413.4
click at [1001, 341] on div ".deletable-edge-delete-btn { width: 20px; height: 20px; border: 0px solid #ffff…" at bounding box center [910, 366] width 999 height 543
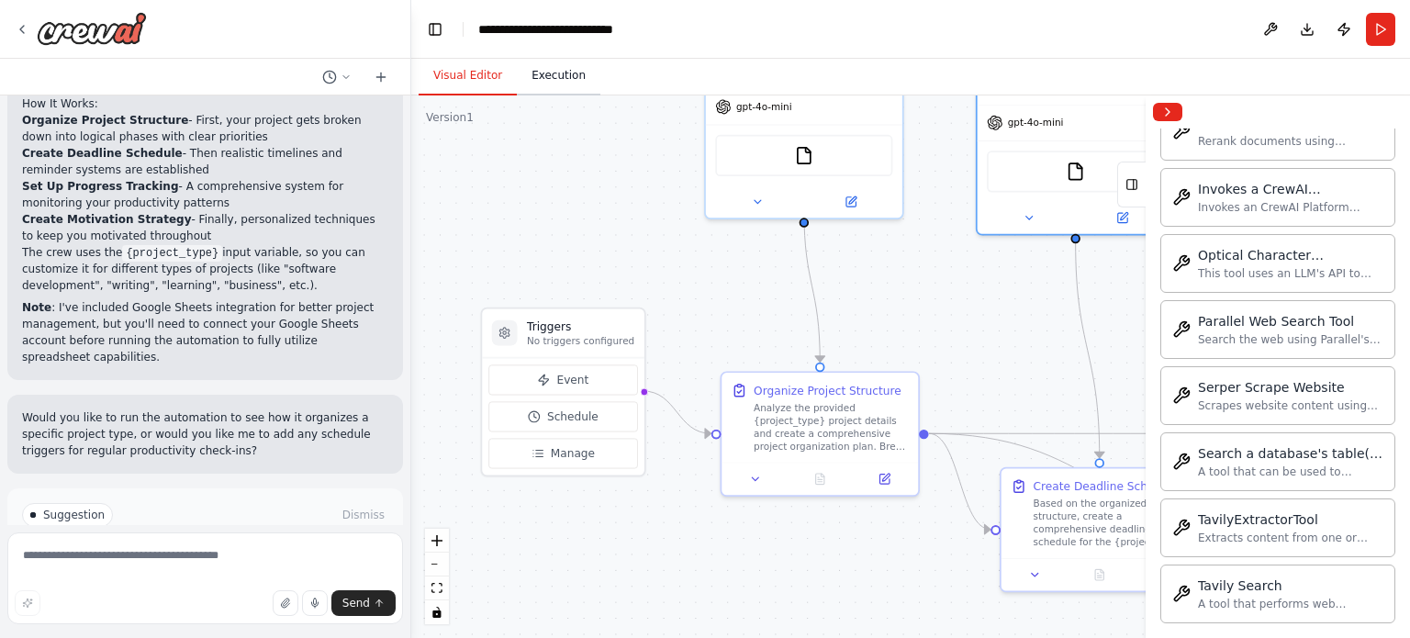
click at [535, 77] on button "Execution" at bounding box center [559, 76] width 84 height 39
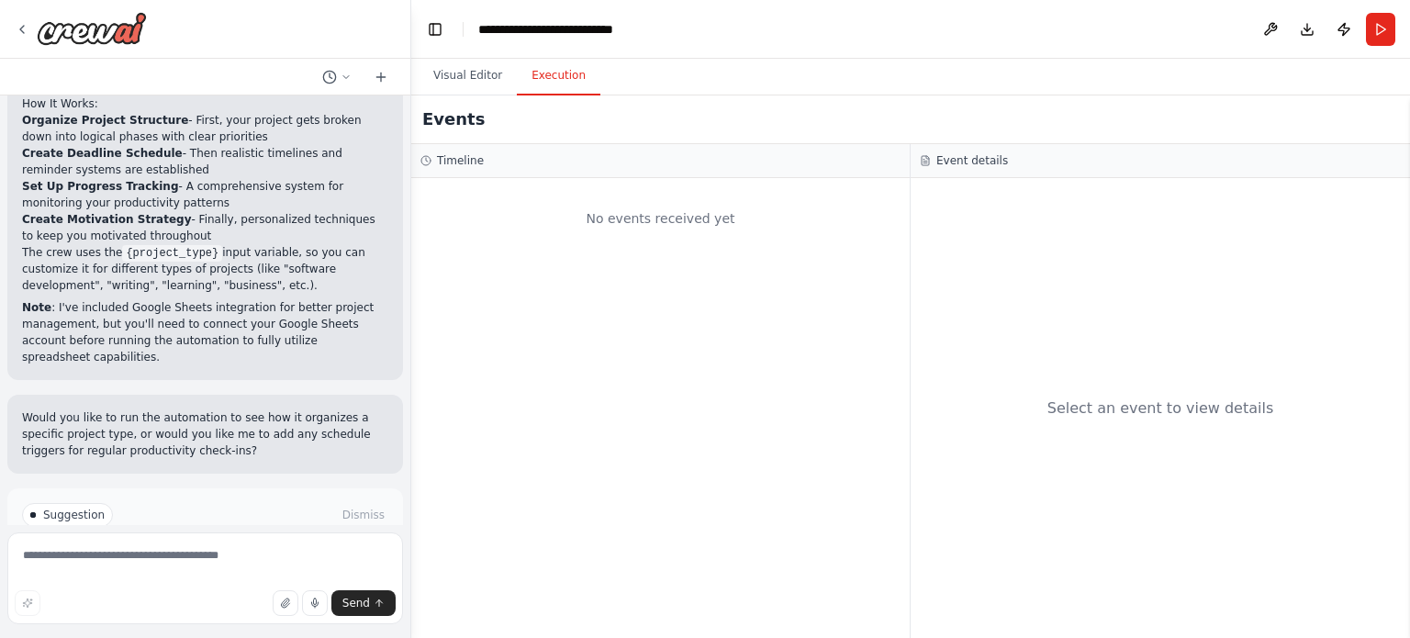
click at [565, 234] on div "No events received yet" at bounding box center [660, 218] width 480 height 62
click at [483, 78] on button "Visual Editor" at bounding box center [468, 76] width 98 height 39
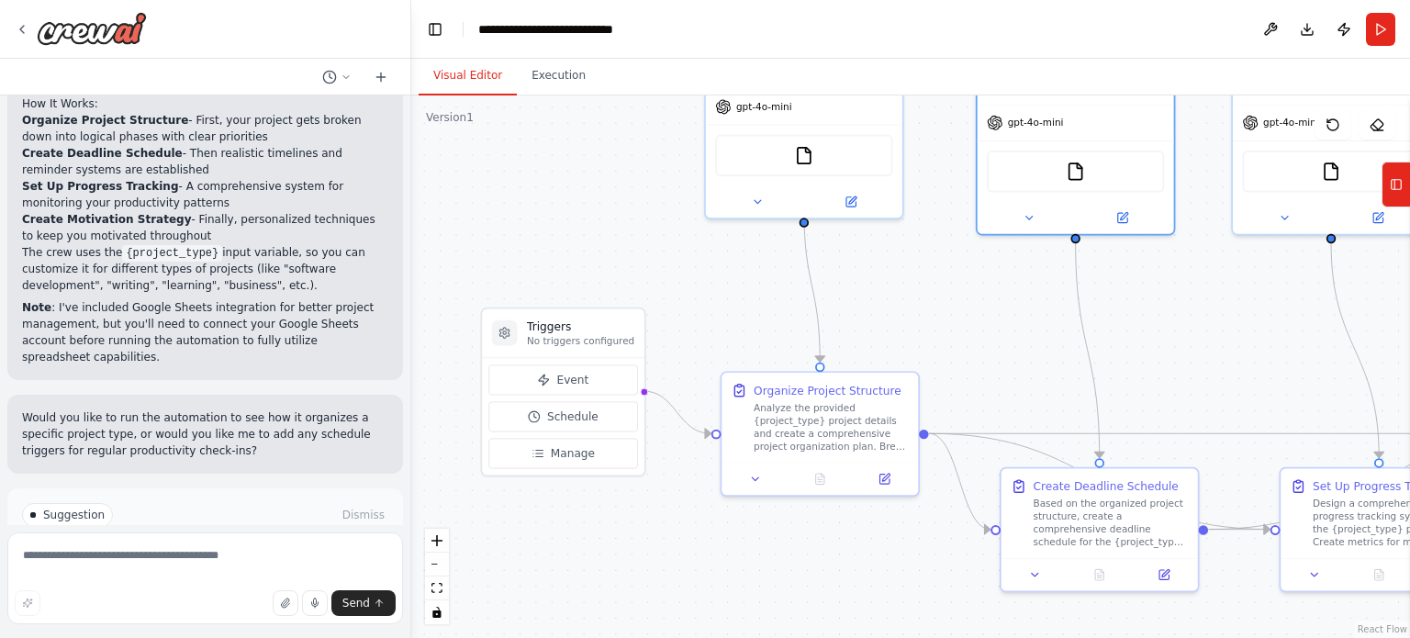
click at [268, 578] on button "Run Automation" at bounding box center [205, 592] width 366 height 29
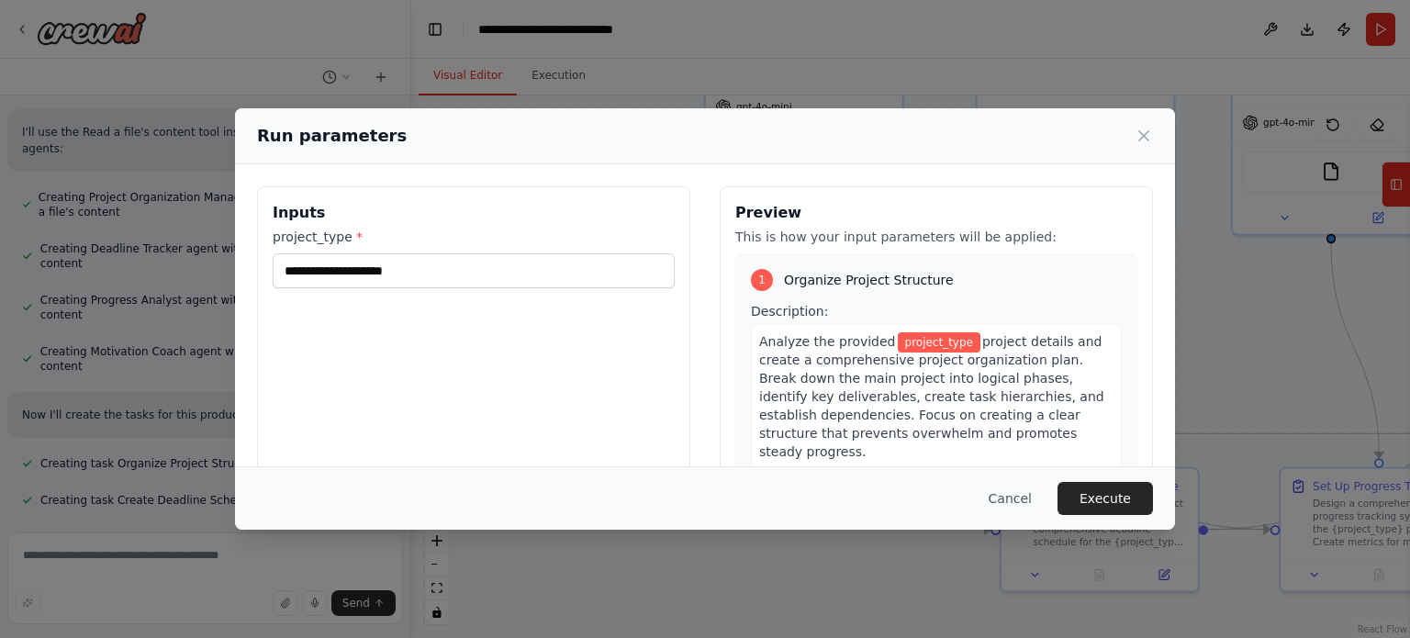
scroll to position [690, 0]
click at [412, 271] on input "project_type *" at bounding box center [474, 270] width 402 height 35
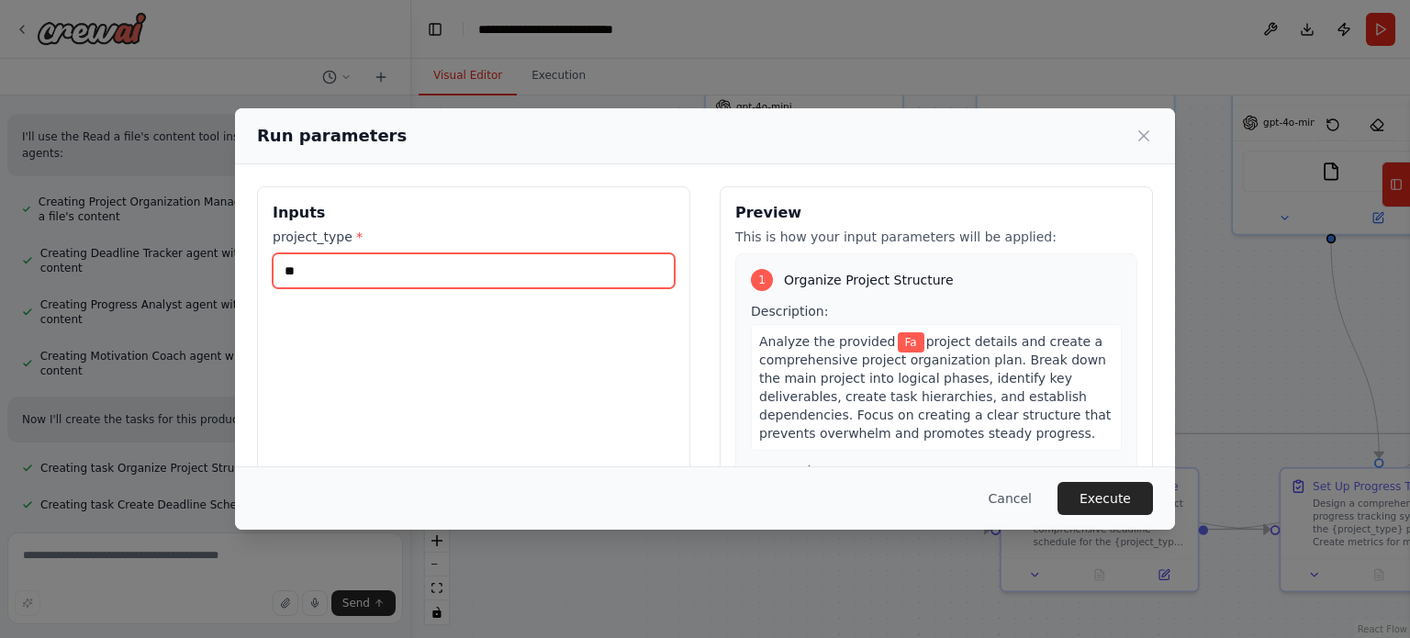
type input "*"
paste input "**********"
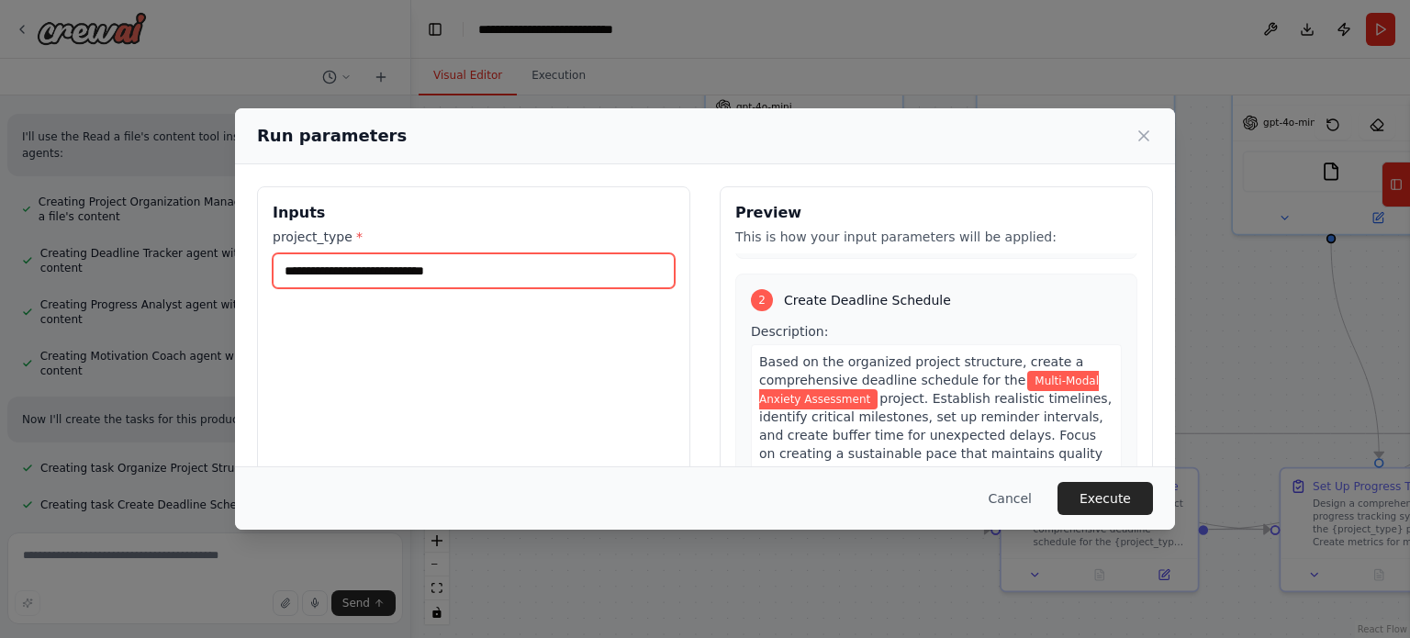
scroll to position [459, 0]
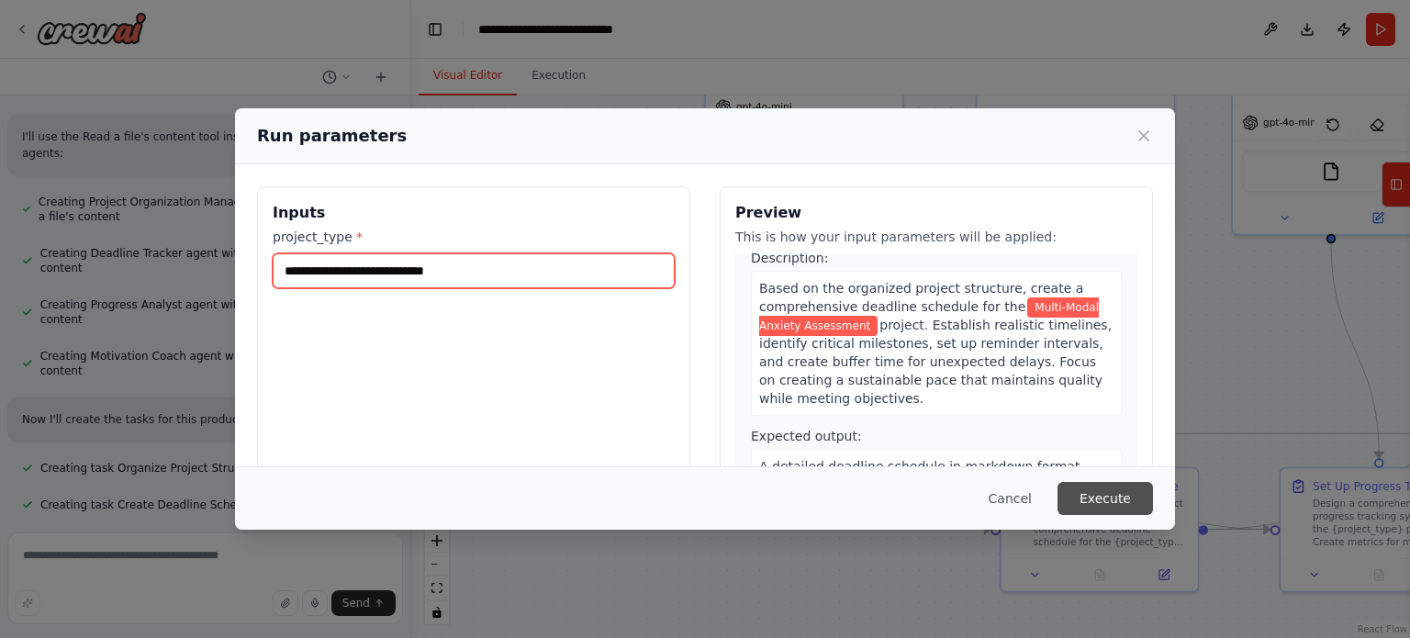
type input "**********"
click at [1091, 502] on button "Execute" at bounding box center [1105, 498] width 95 height 33
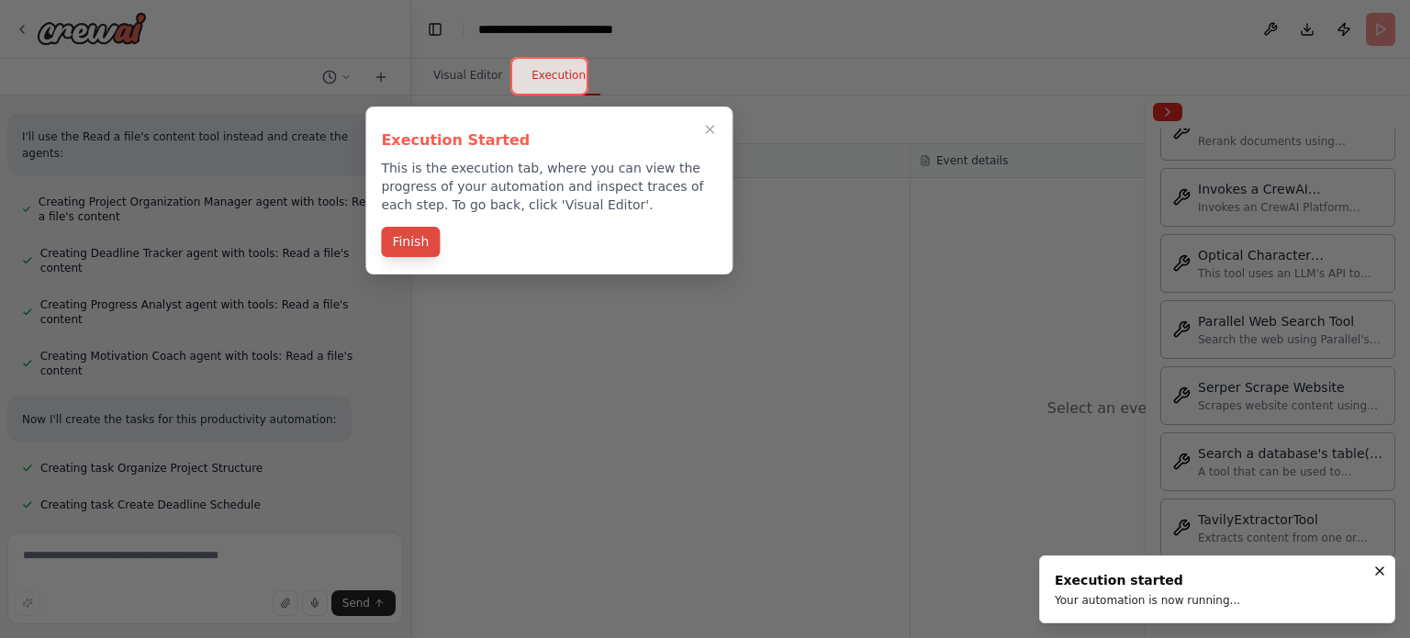
click at [421, 241] on button "Finish" at bounding box center [410, 242] width 59 height 30
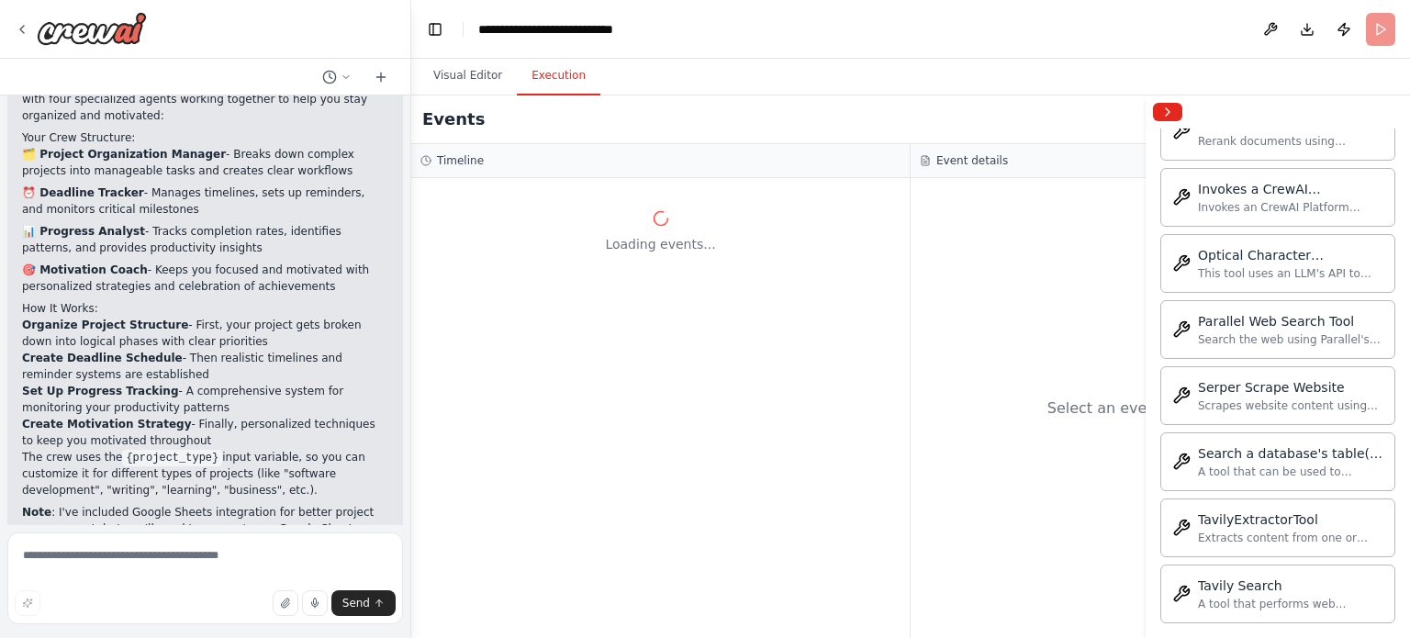
scroll to position [1425, 0]
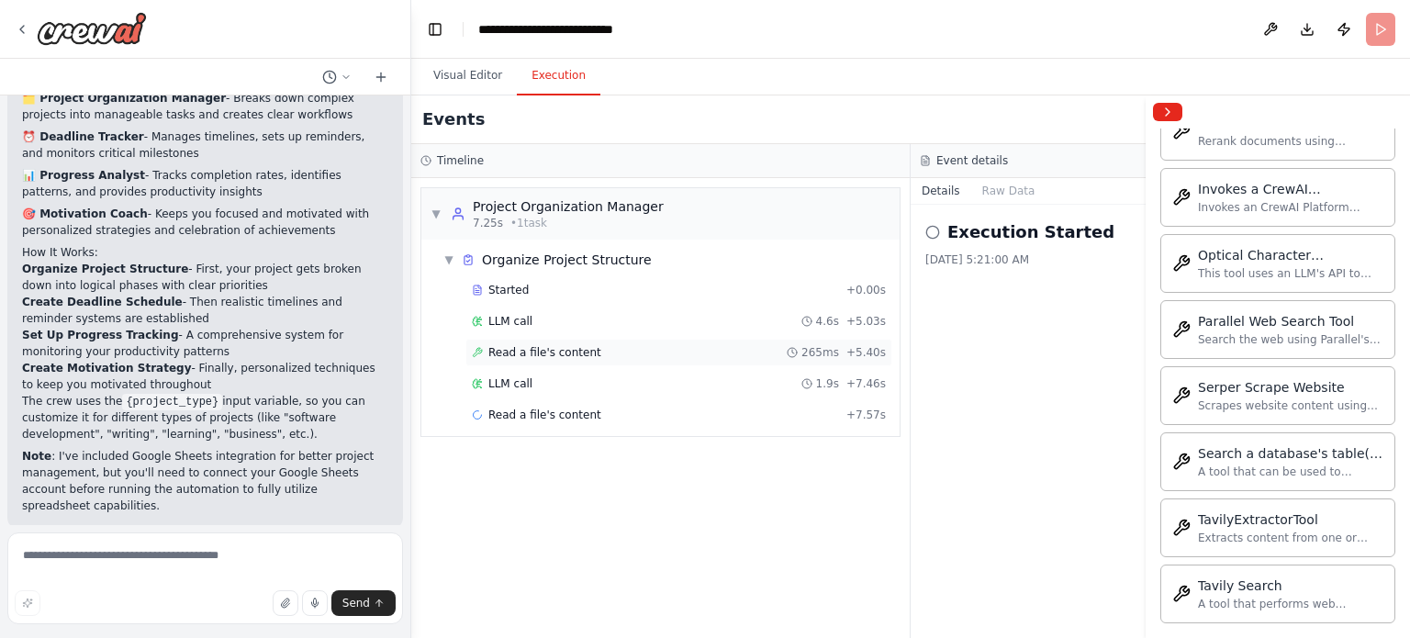
click at [578, 349] on span "Read a file's content" at bounding box center [544, 352] width 113 height 15
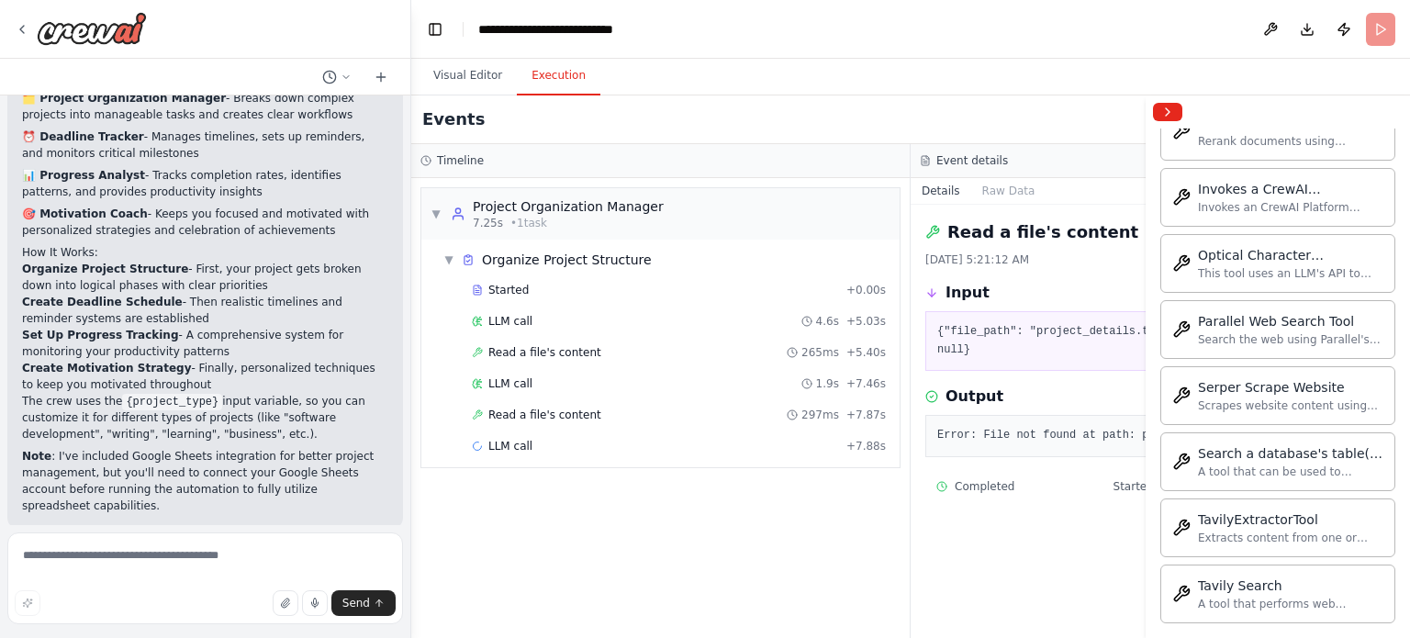
click at [1065, 427] on pre "Error: File not found at path: project_details.txt" at bounding box center [1160, 436] width 446 height 18
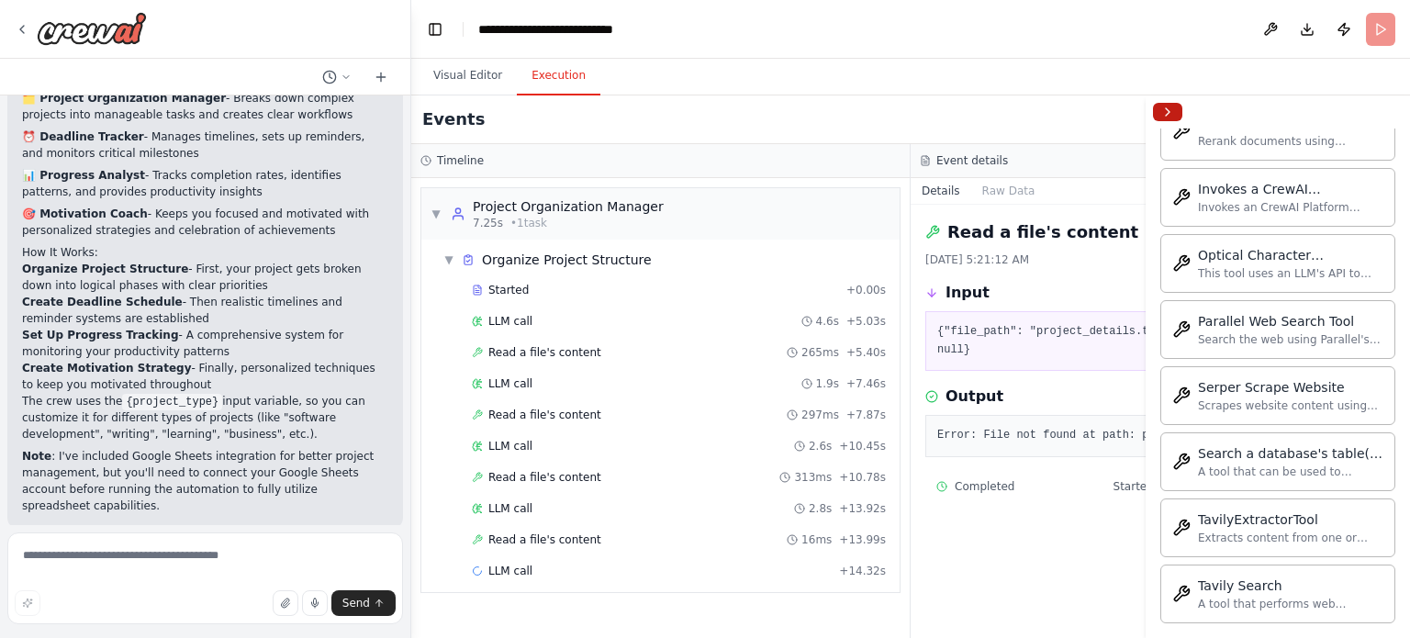
click at [1170, 111] on button "Collapse right sidebar" at bounding box center [1167, 112] width 29 height 18
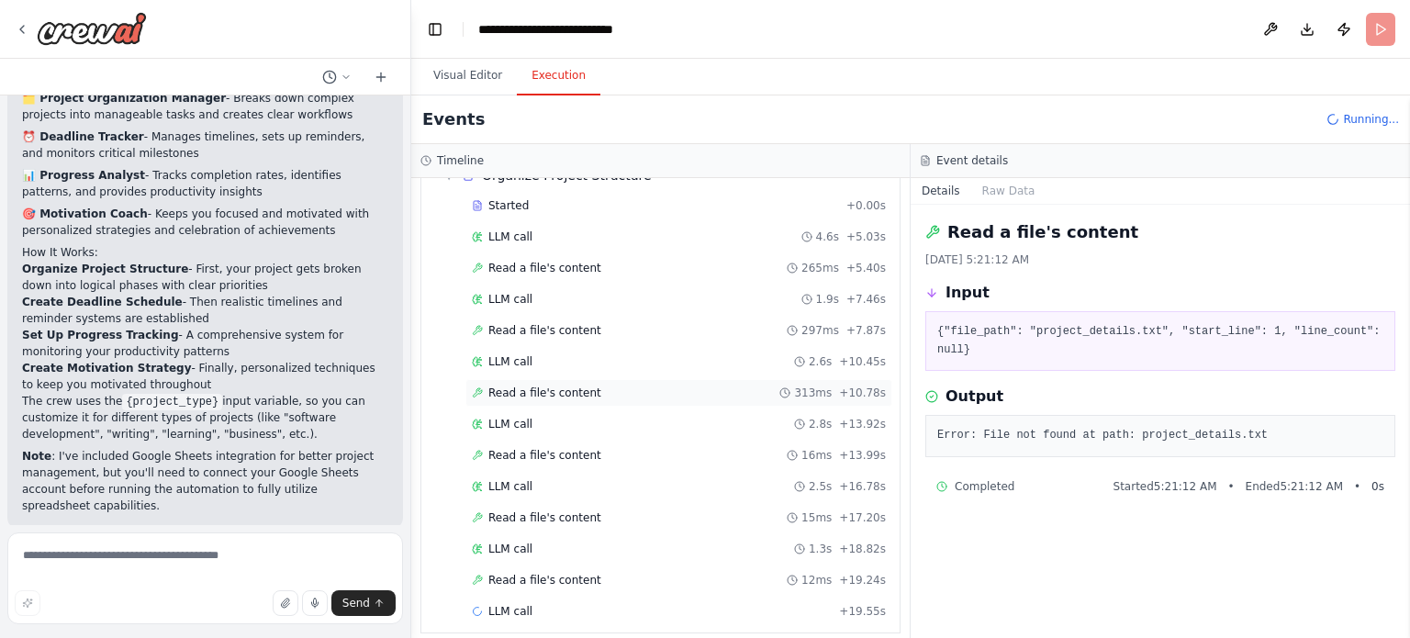
scroll to position [94, 0]
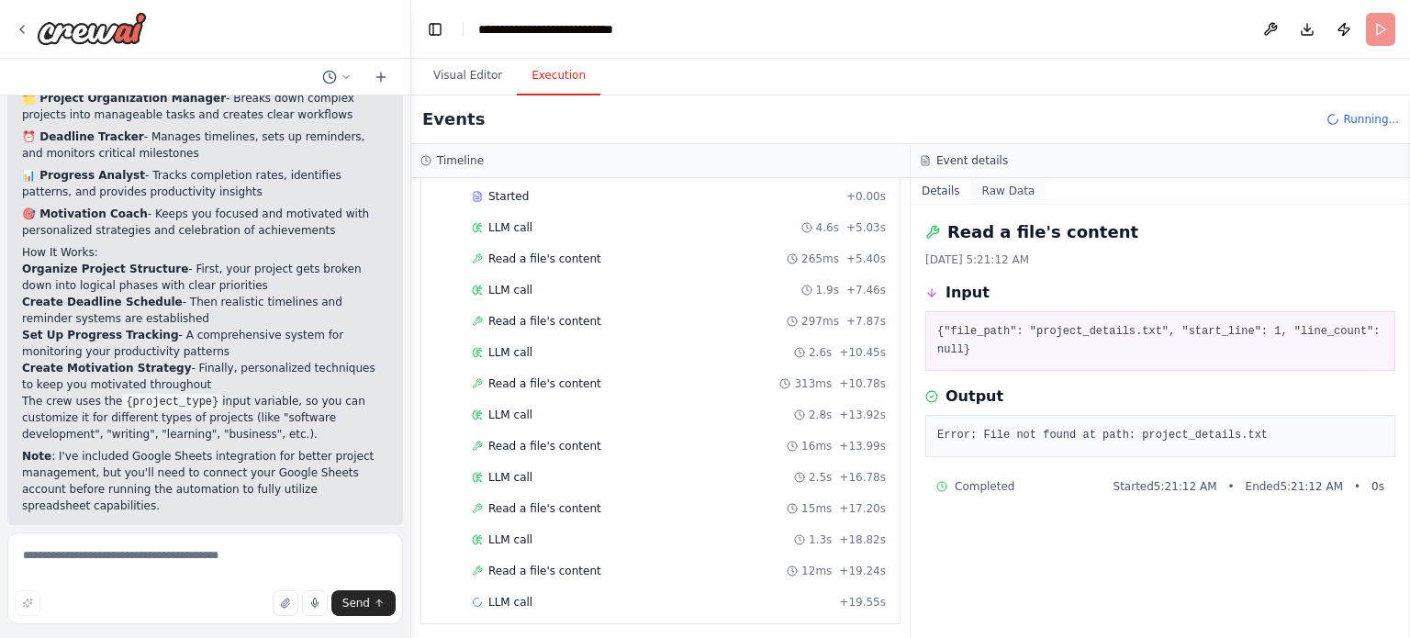
click at [1026, 194] on button "Raw Data" at bounding box center [1008, 191] width 75 height 26
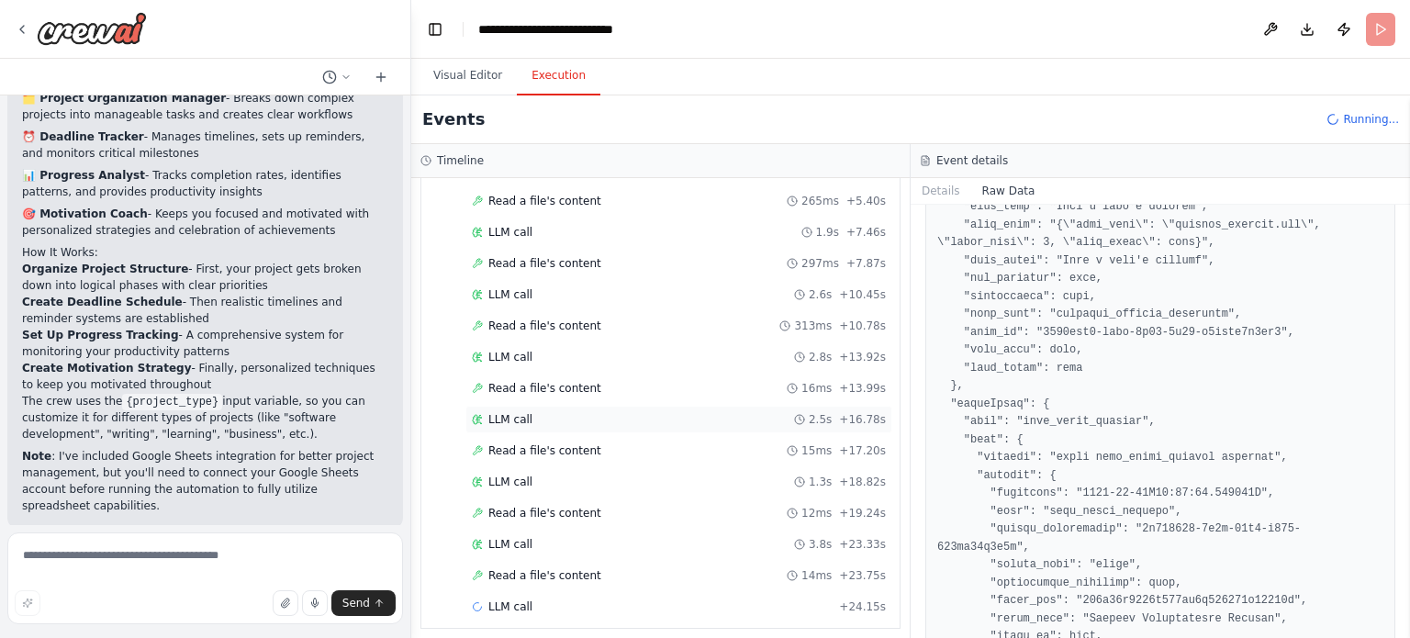
scroll to position [155, 0]
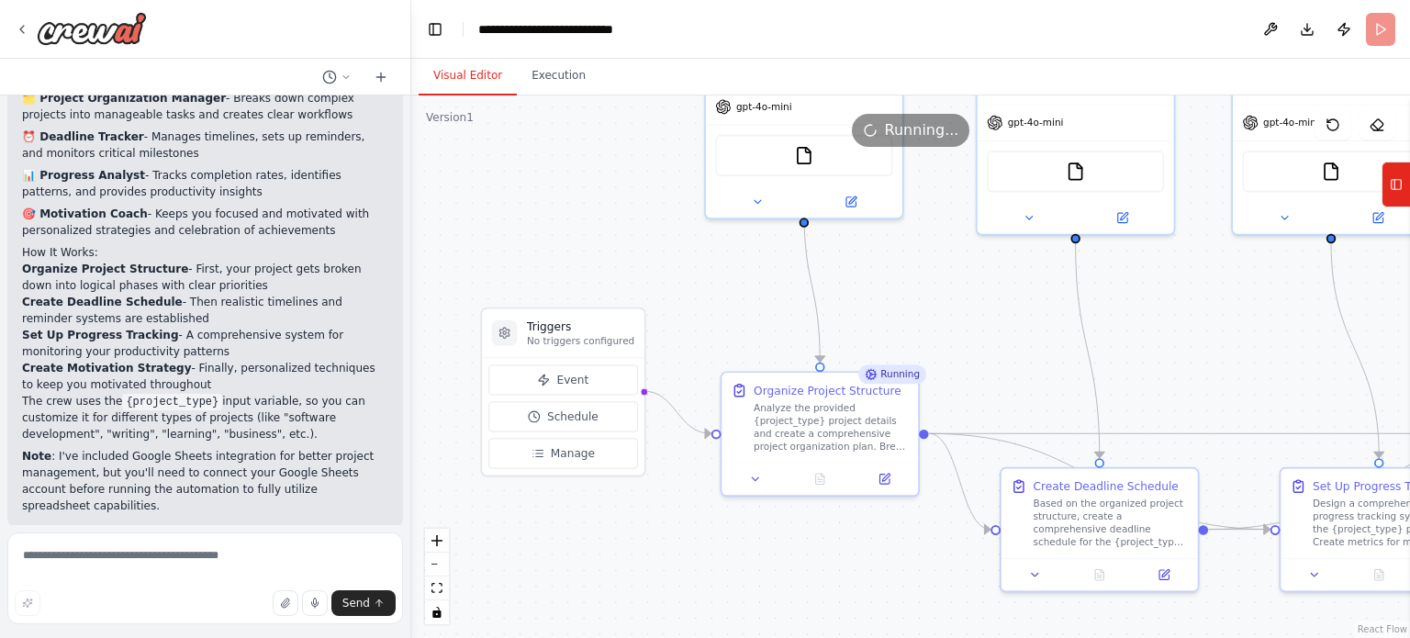
click at [449, 71] on button "Visual Editor" at bounding box center [468, 76] width 98 height 39
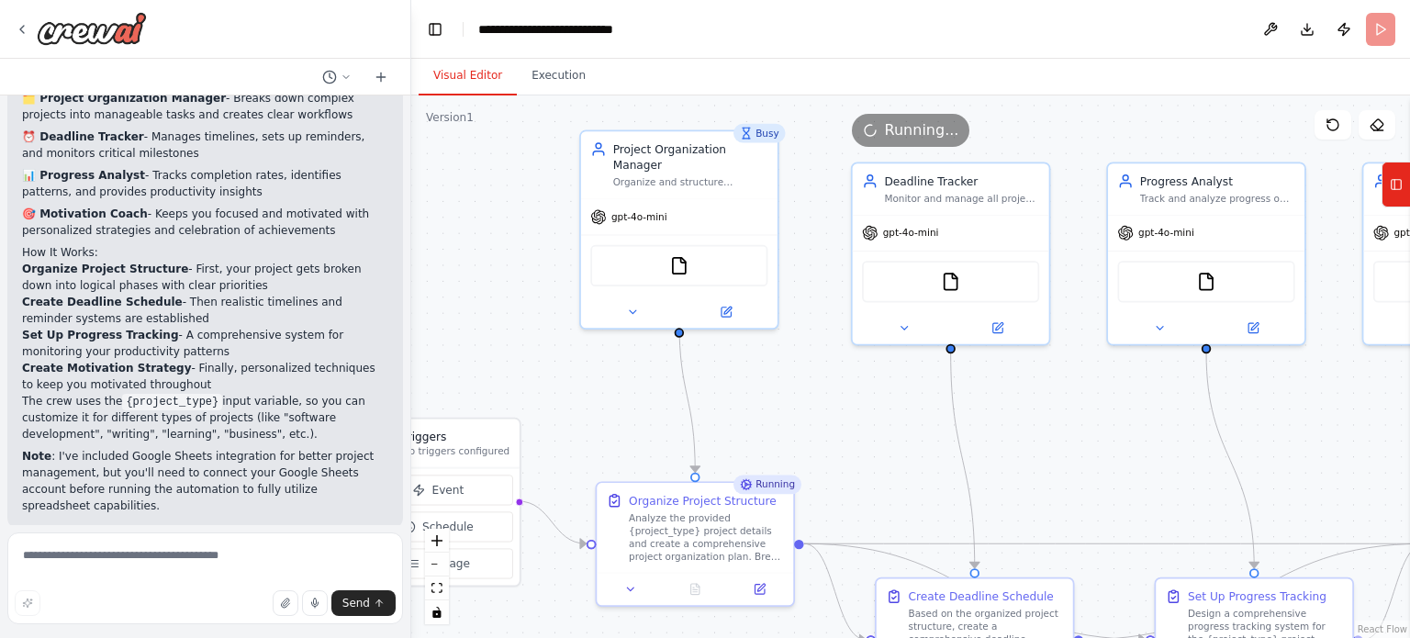
drag, startPoint x: 712, startPoint y: 359, endPoint x: 625, endPoint y: 443, distance: 120.8
click at [625, 443] on div ".deletable-edge-delete-btn { width: 20px; height: 20px; border: 0px solid #ffff…" at bounding box center [910, 366] width 999 height 543
click at [667, 253] on div "FileReadTool" at bounding box center [678, 261] width 177 height 41
click at [675, 253] on img at bounding box center [678, 262] width 19 height 19
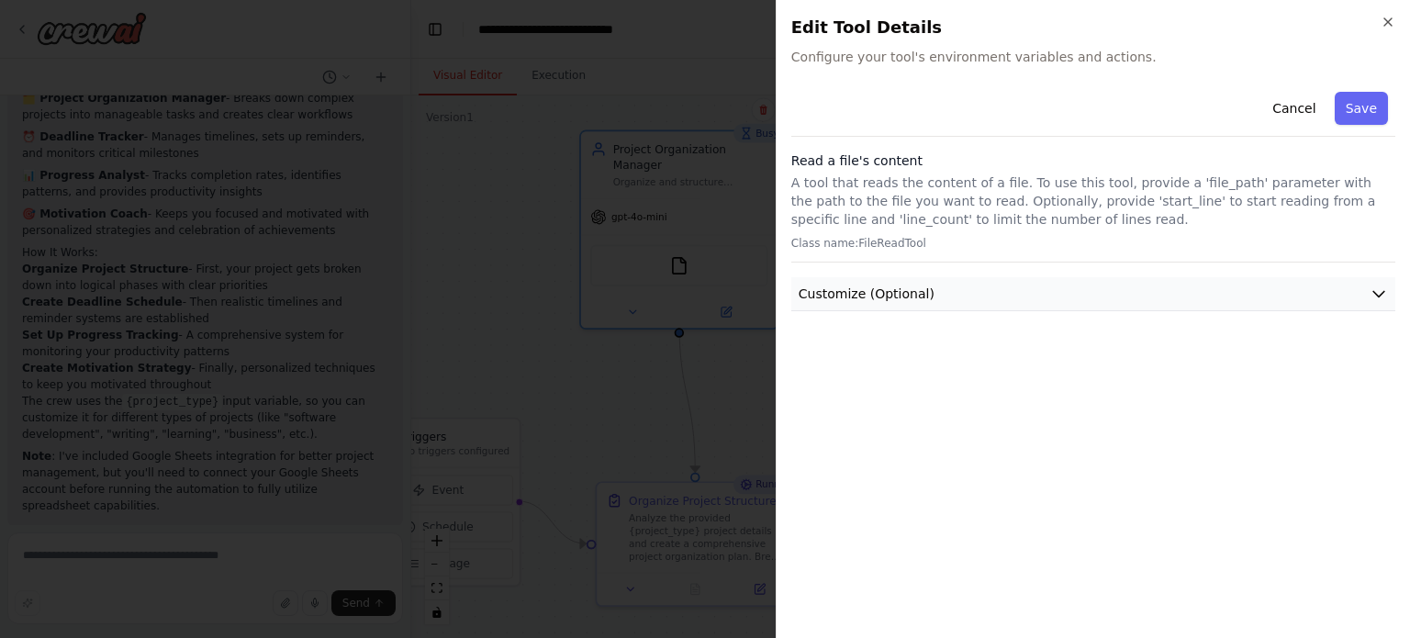
click at [925, 304] on button "Customize (Optional)" at bounding box center [1093, 294] width 604 height 34
drag, startPoint x: 911, startPoint y: 380, endPoint x: 912, endPoint y: 363, distance: 17.5
click at [911, 379] on div "Cancel Save Read a file's content A tool that reads the content of a file. To u…" at bounding box center [1093, 353] width 604 height 539
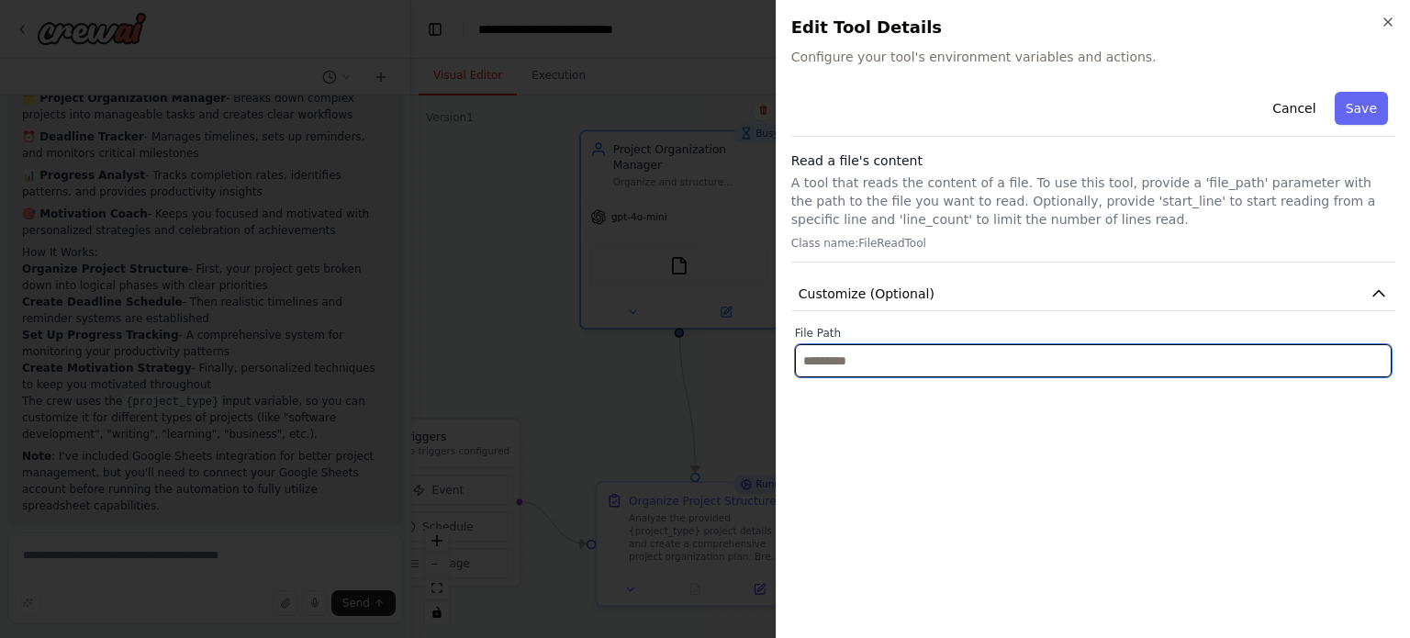
click at [913, 359] on input "text" at bounding box center [1093, 360] width 597 height 33
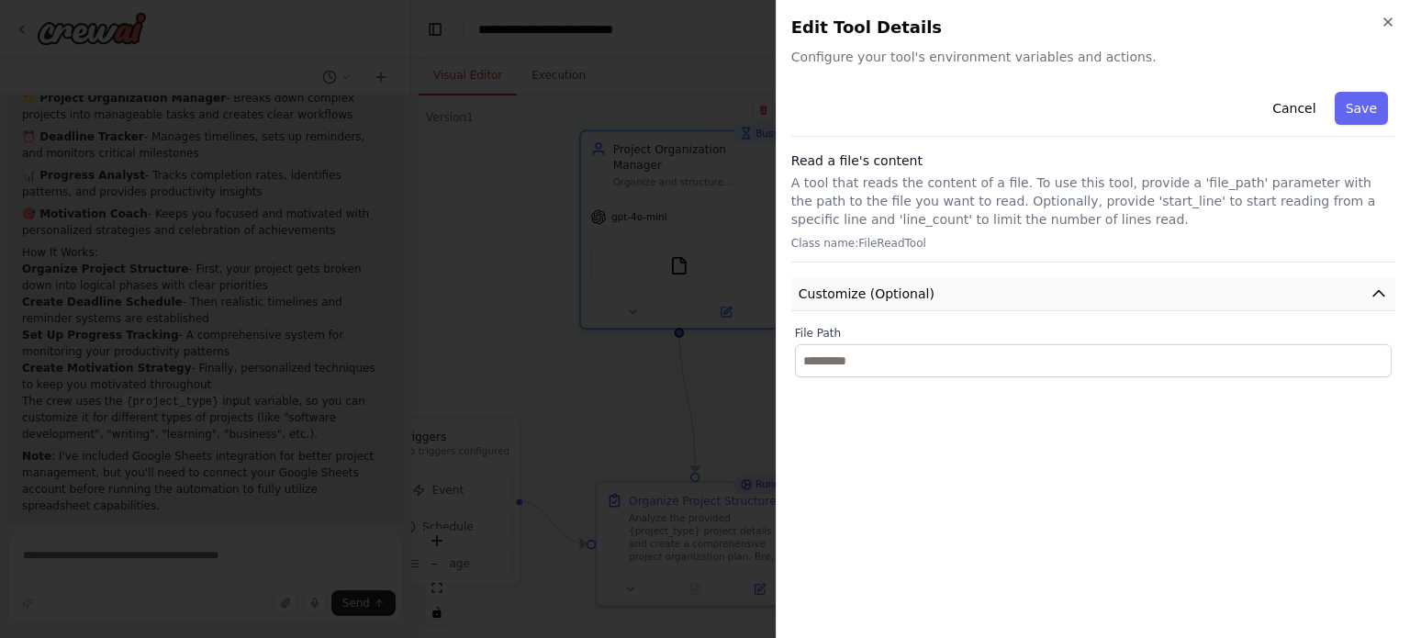
click at [1203, 298] on button "Customize (Optional)" at bounding box center [1093, 294] width 604 height 34
click at [1385, 25] on icon "button" at bounding box center [1388, 21] width 7 height 7
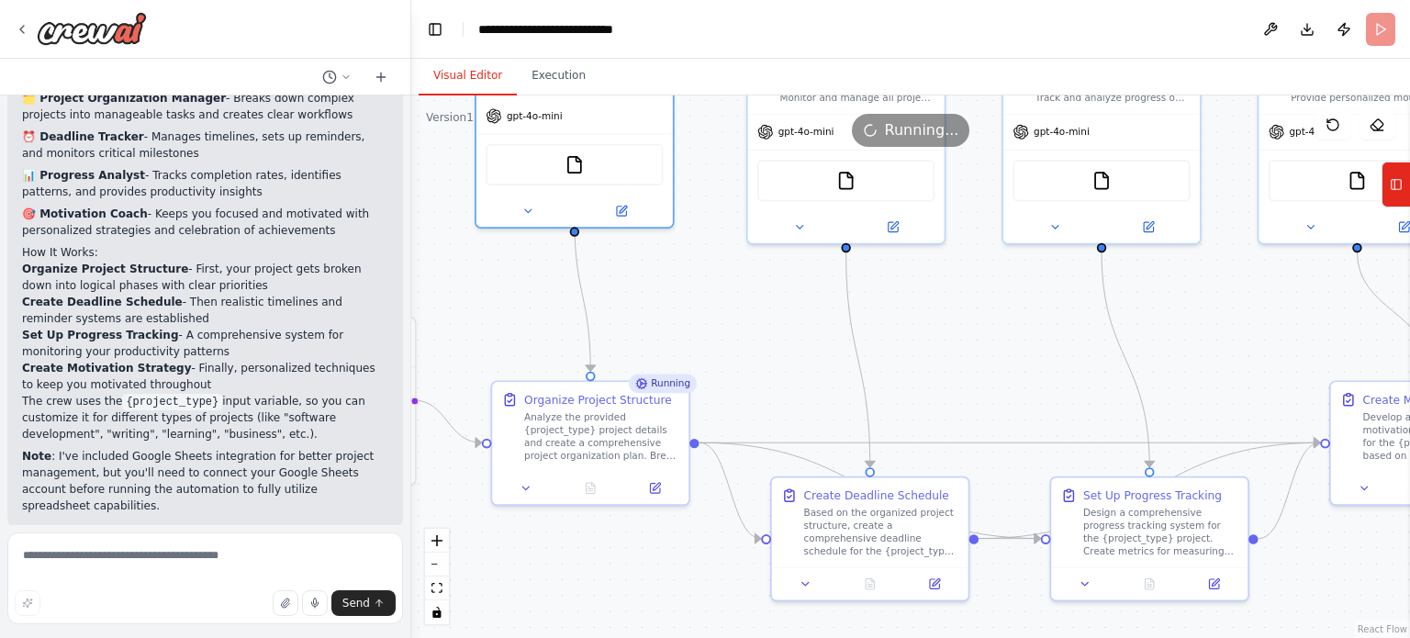
drag, startPoint x: 811, startPoint y: 394, endPoint x: 706, endPoint y: 293, distance: 145.4
click at [706, 293] on div ".deletable-edge-delete-btn { width: 20px; height: 20px; border: 0px solid #ffff…" at bounding box center [910, 366] width 999 height 543
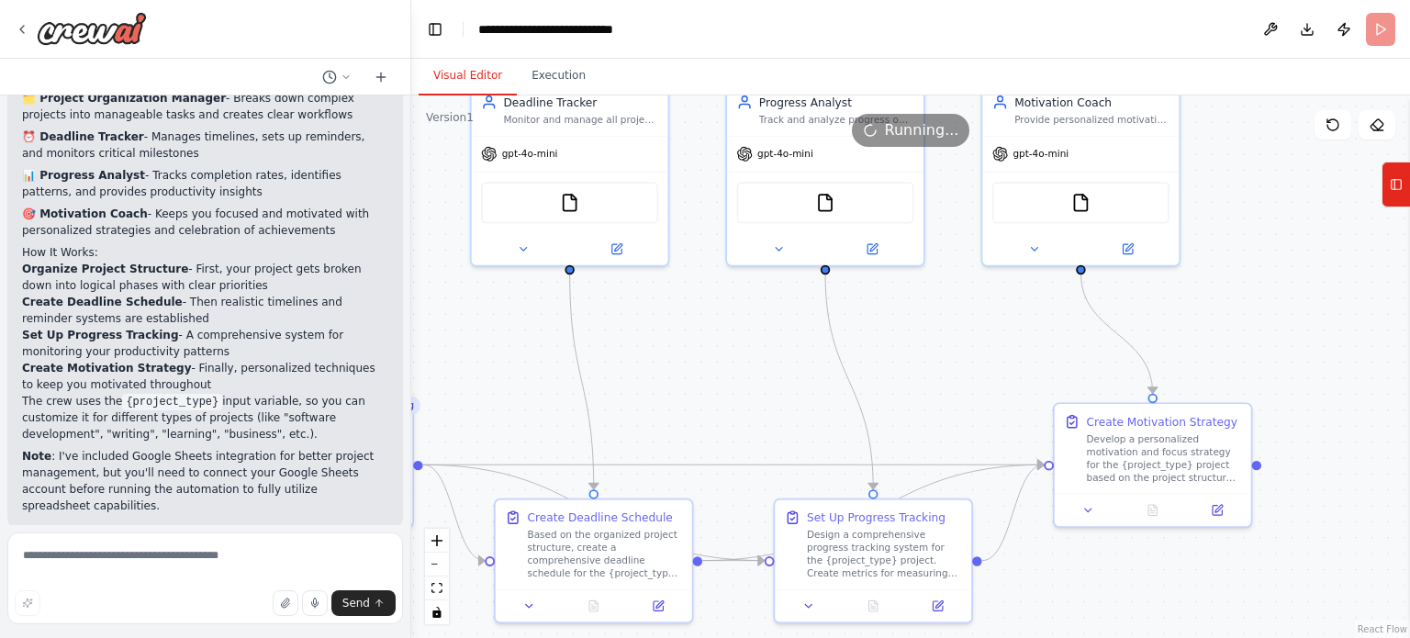
drag, startPoint x: 780, startPoint y: 355, endPoint x: 504, endPoint y: 377, distance: 277.2
click at [504, 377] on div ".deletable-edge-delete-btn { width: 20px; height: 20px; border: 0px solid #ffff…" at bounding box center [910, 366] width 999 height 543
click at [1394, 193] on icon at bounding box center [1396, 184] width 13 height 29
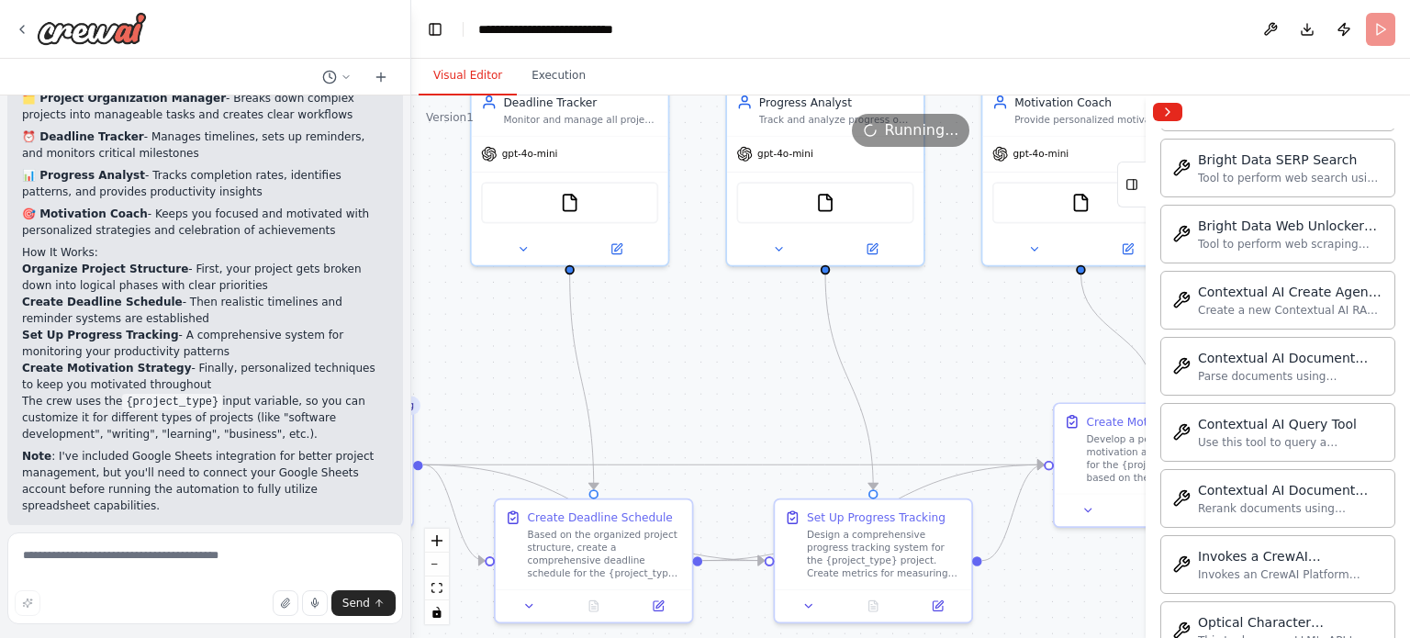
scroll to position [4848, 0]
click at [1164, 91] on div "Visual Editor Execution" at bounding box center [910, 77] width 999 height 37
click at [1168, 117] on button "Collapse right sidebar" at bounding box center [1167, 112] width 29 height 18
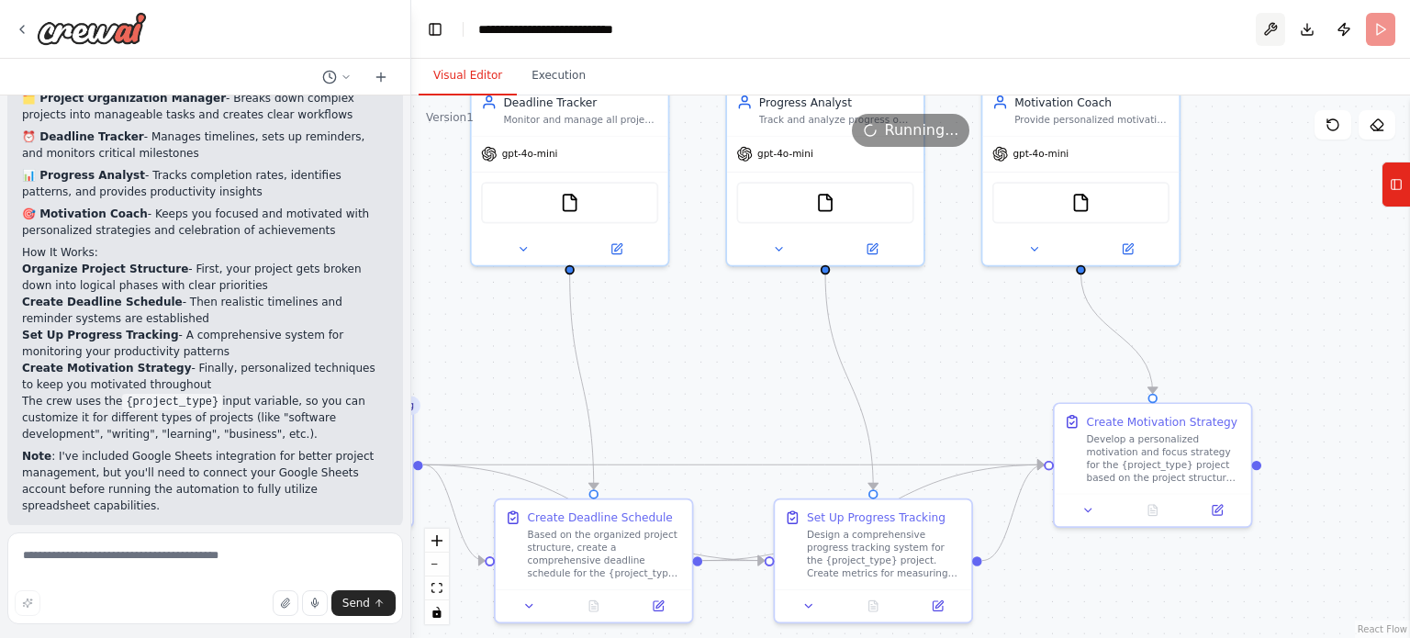
click at [1261, 25] on button at bounding box center [1270, 29] width 29 height 33
click at [1310, 38] on body "Create a crew that helps organize your personal projects, sets reminders for im…" at bounding box center [705, 319] width 1410 height 638
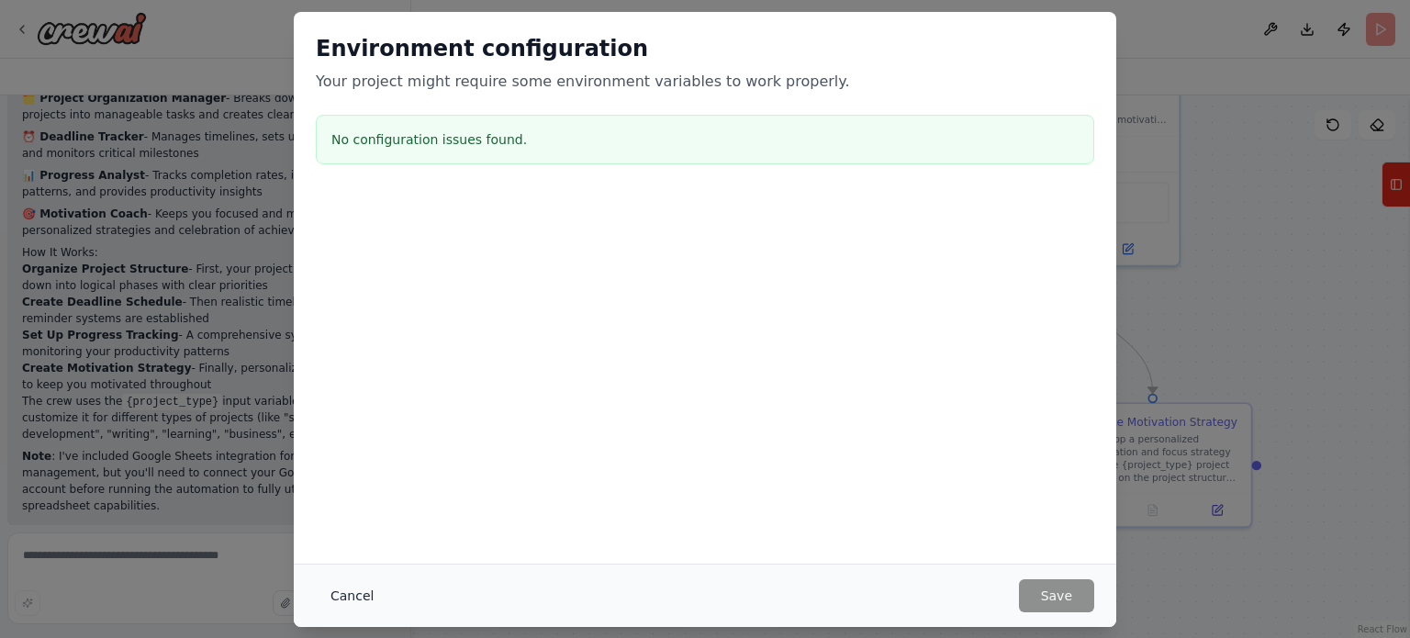
click at [331, 587] on button "Cancel" at bounding box center [352, 595] width 73 height 33
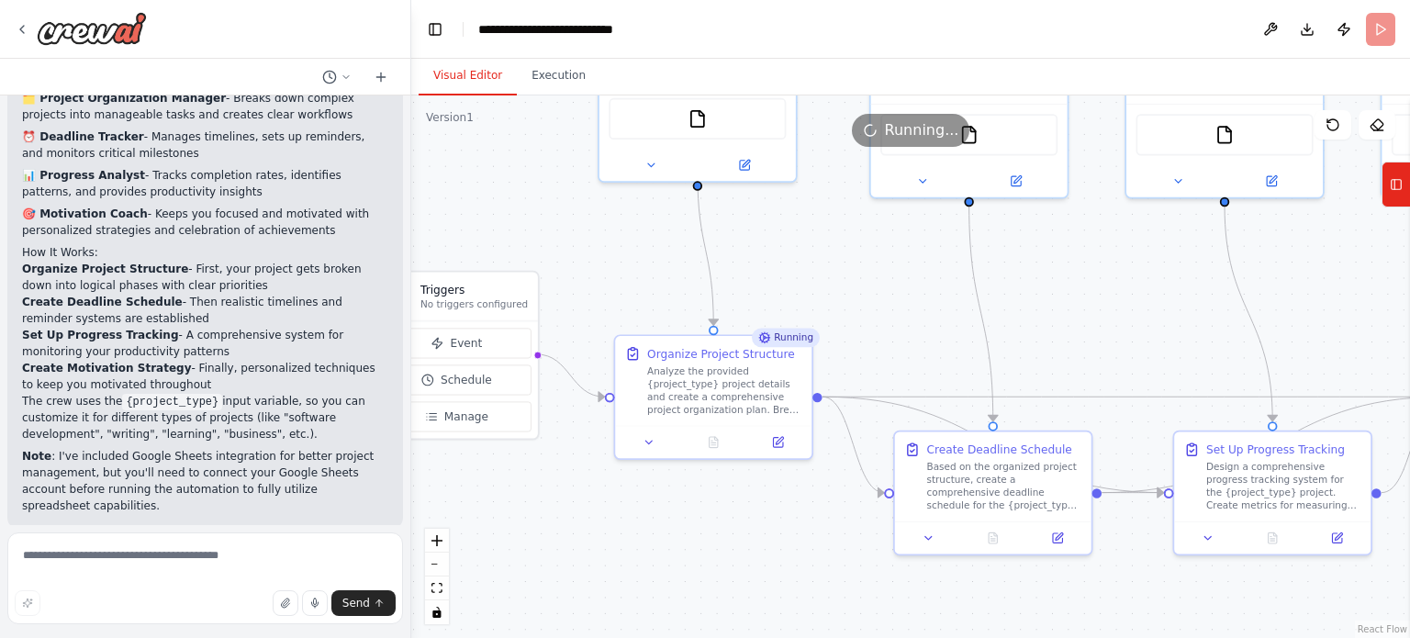
drag, startPoint x: 503, startPoint y: 378, endPoint x: 905, endPoint y: 289, distance: 411.9
click at [904, 304] on div ".deletable-edge-delete-btn { width: 20px; height: 20px; border: 0px solid #ffff…" at bounding box center [910, 366] width 999 height 543
